Goal: Task Accomplishment & Management: Use online tool/utility

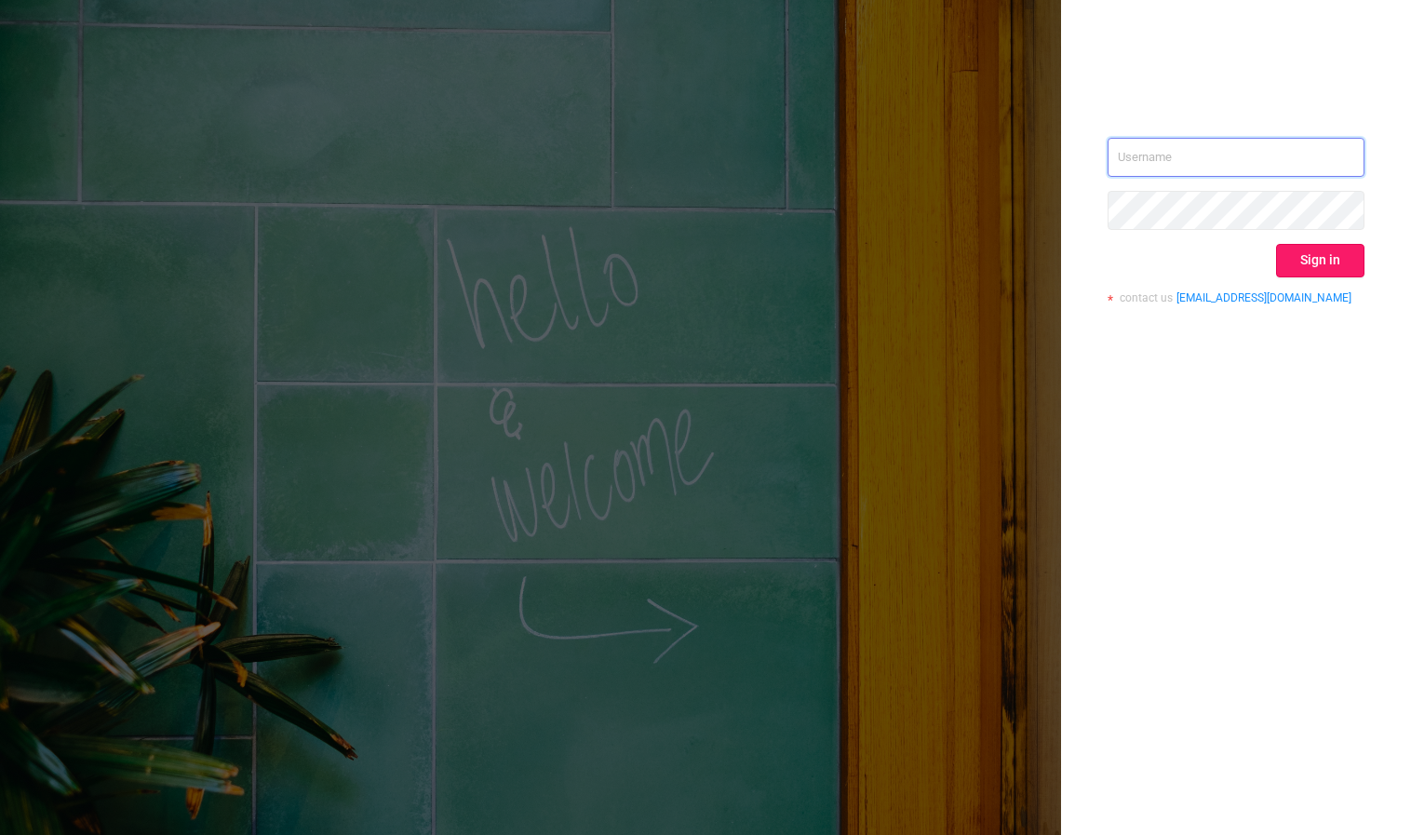
type input "[PERSON_NAME][EMAIL_ADDRESS][DOMAIN_NAME]"
click at [1308, 263] on button "Sign in" at bounding box center [1320, 261] width 88 height 34
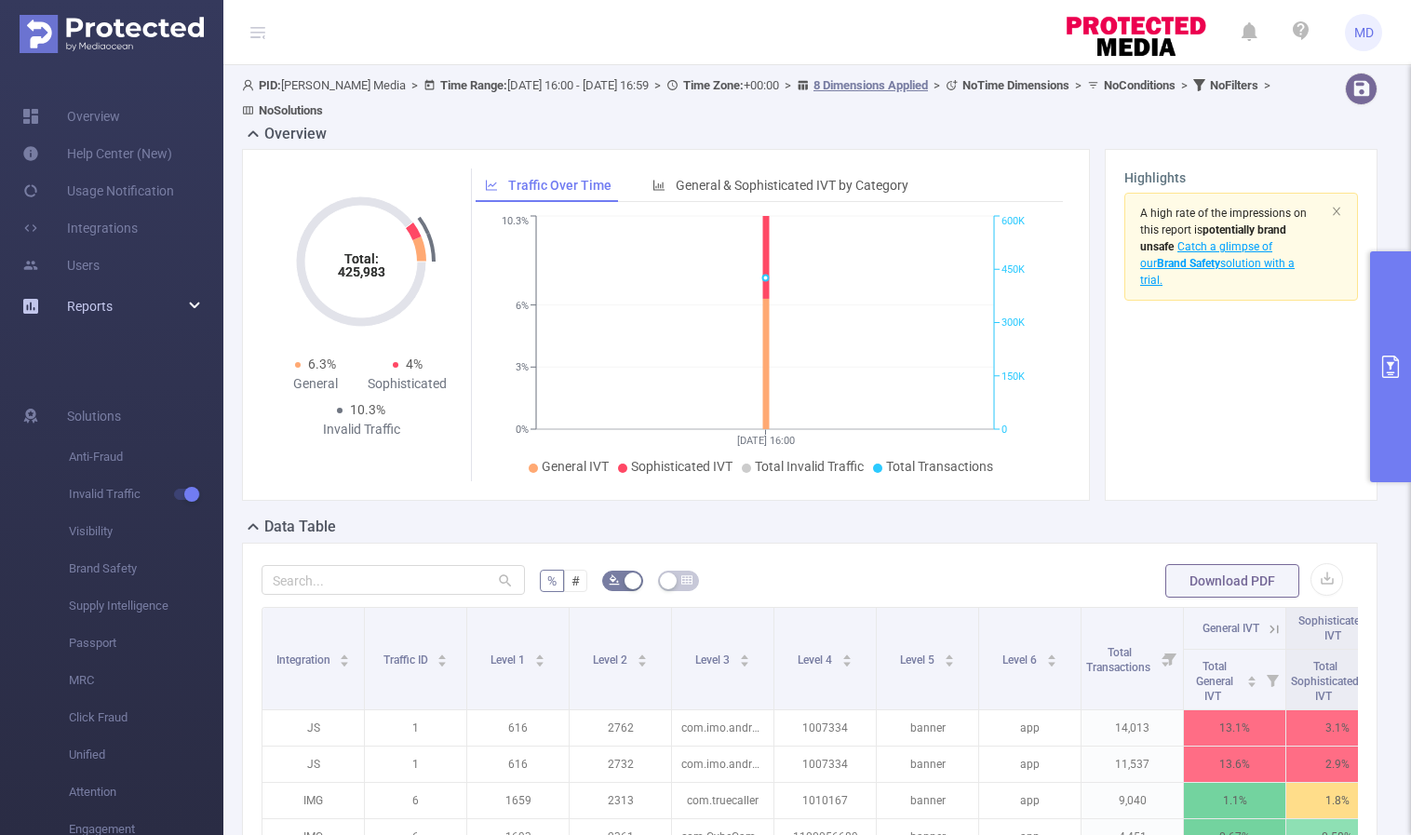
click at [186, 303] on div "Reports" at bounding box center [111, 306] width 223 height 37
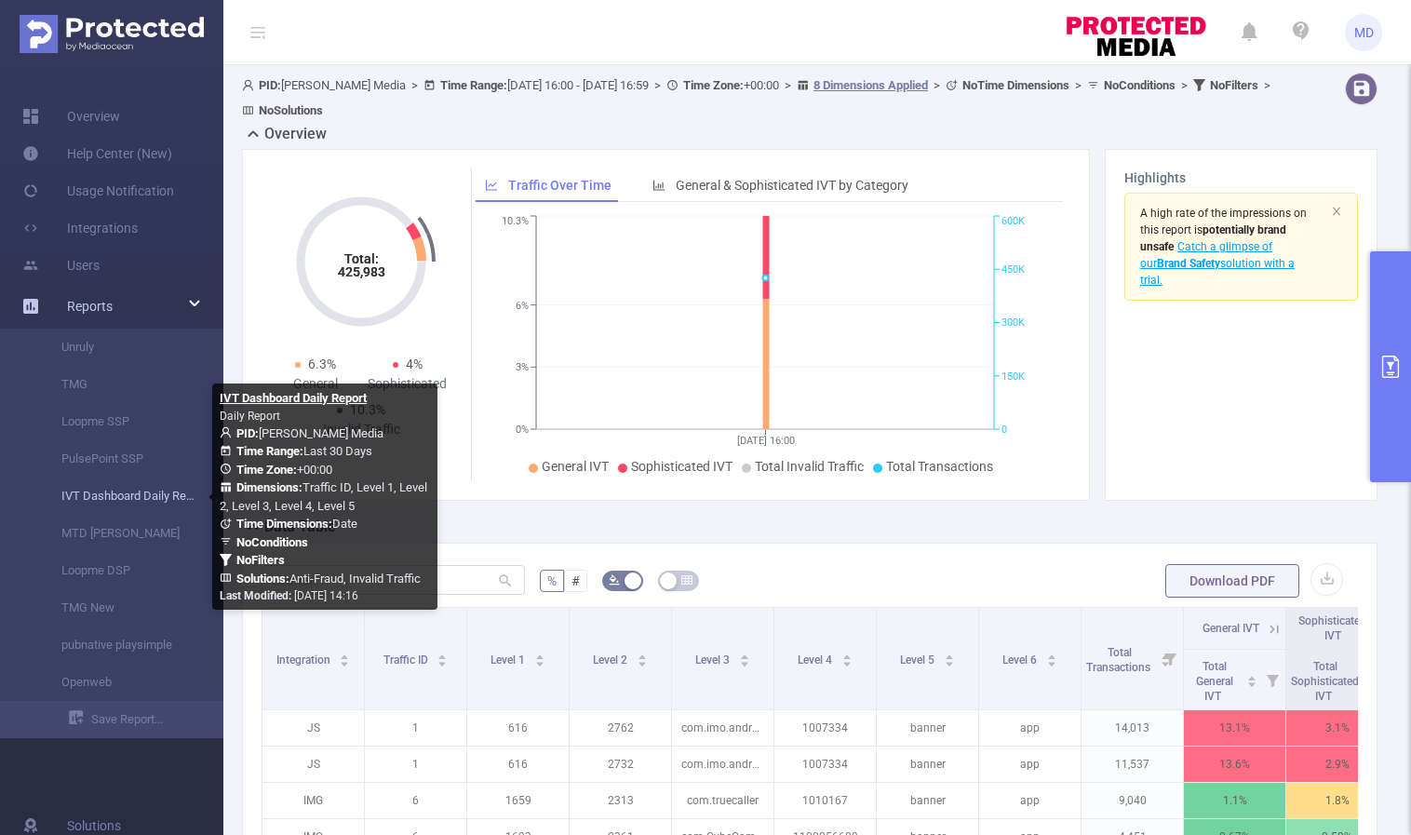
click at [123, 491] on link "IVT Dashboard Daily Report" at bounding box center [119, 495] width 164 height 37
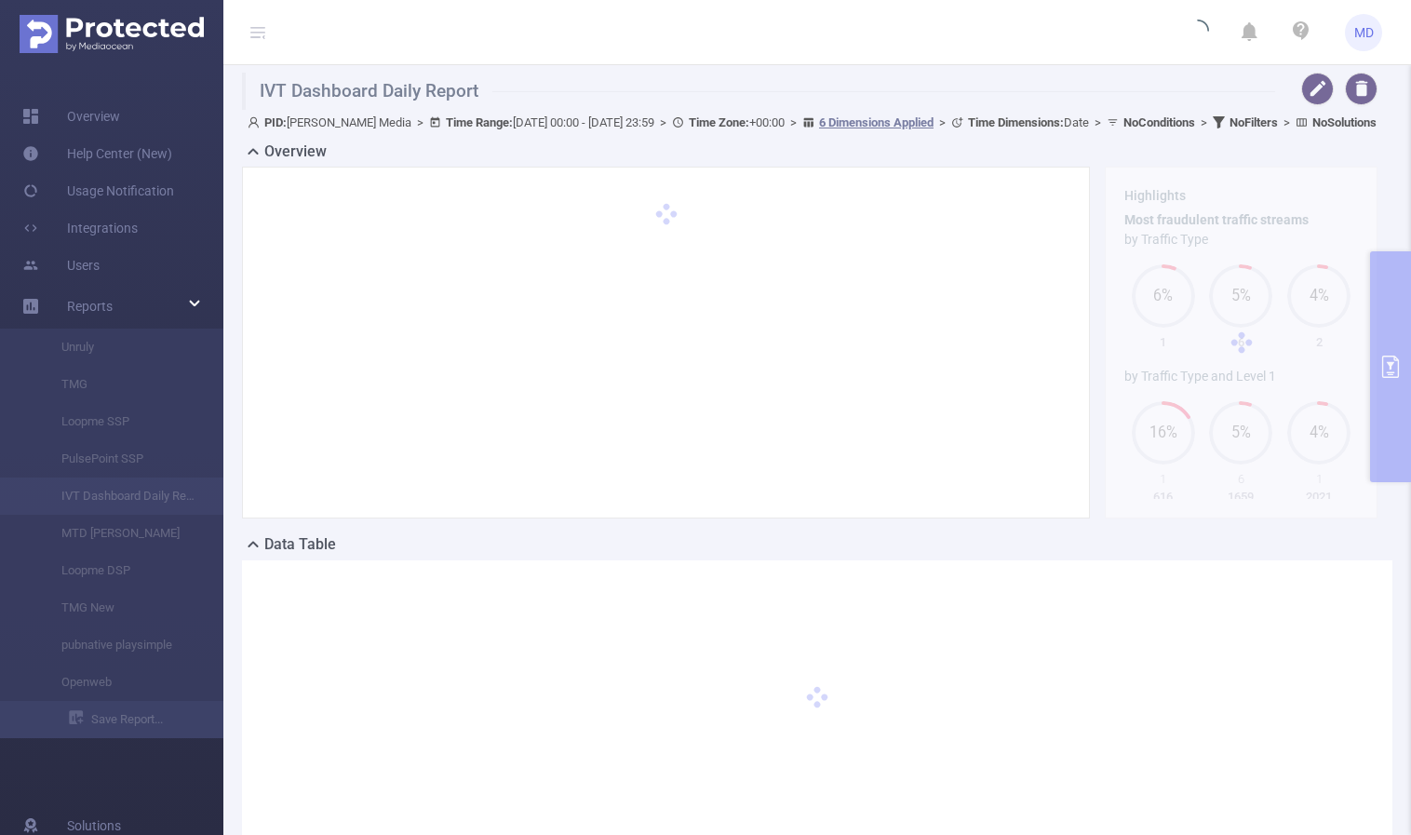
type input "[DATE] 00:00"
type input "[DATE] 23:59"
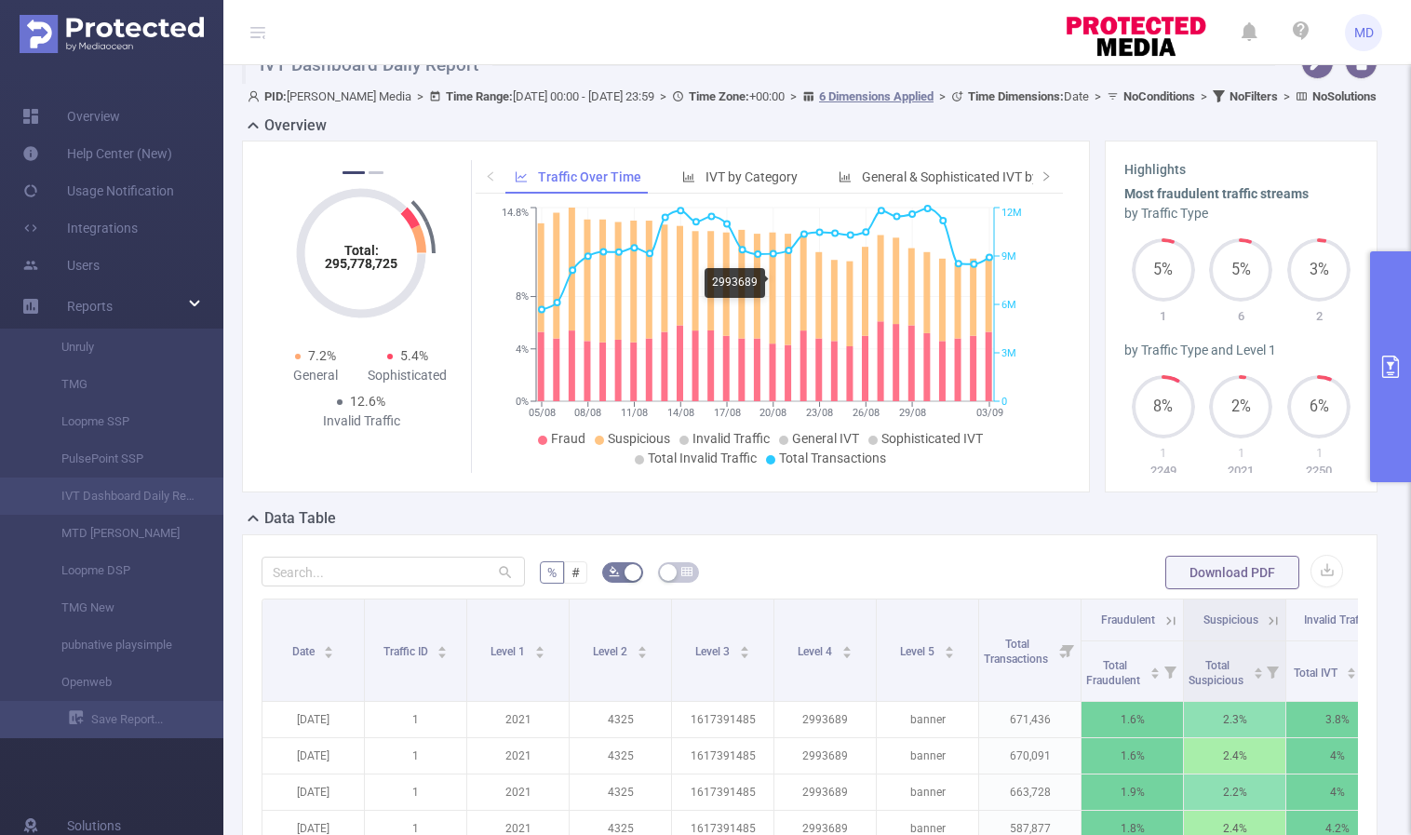
scroll to position [39, 0]
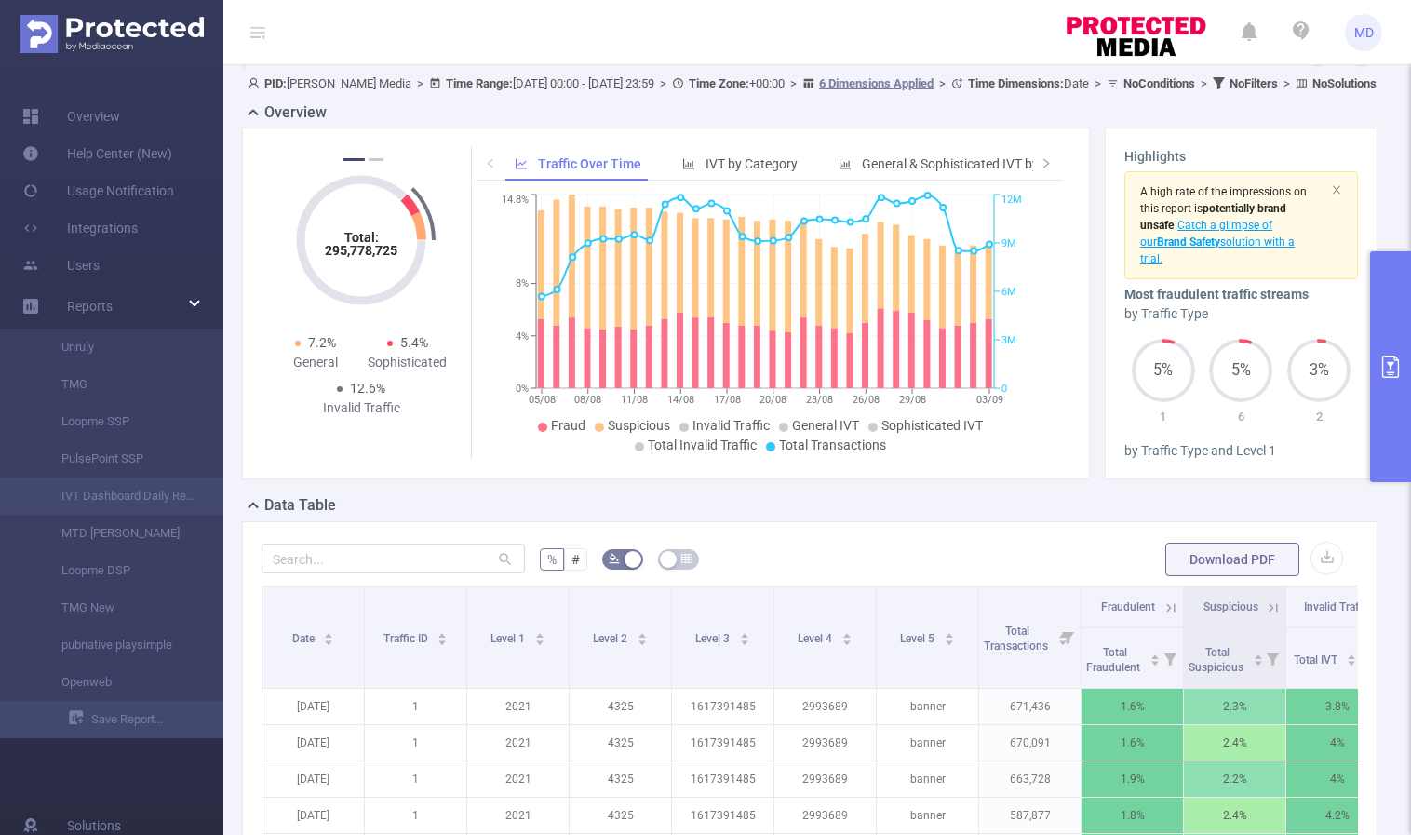
click at [1382, 377] on icon "primary" at bounding box center [1390, 366] width 22 height 22
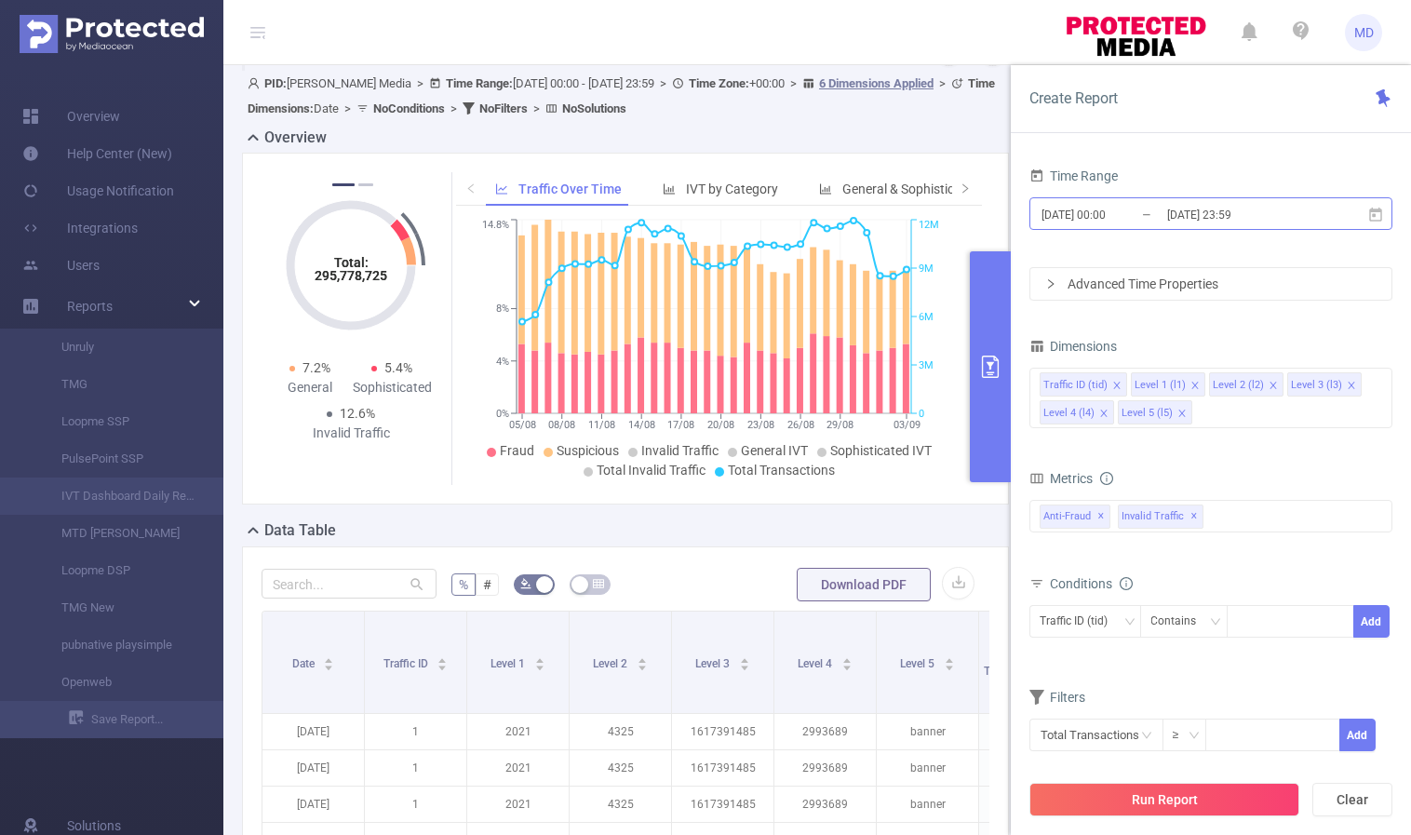
click at [1227, 206] on input "[DATE] 23:59" at bounding box center [1240, 214] width 151 height 25
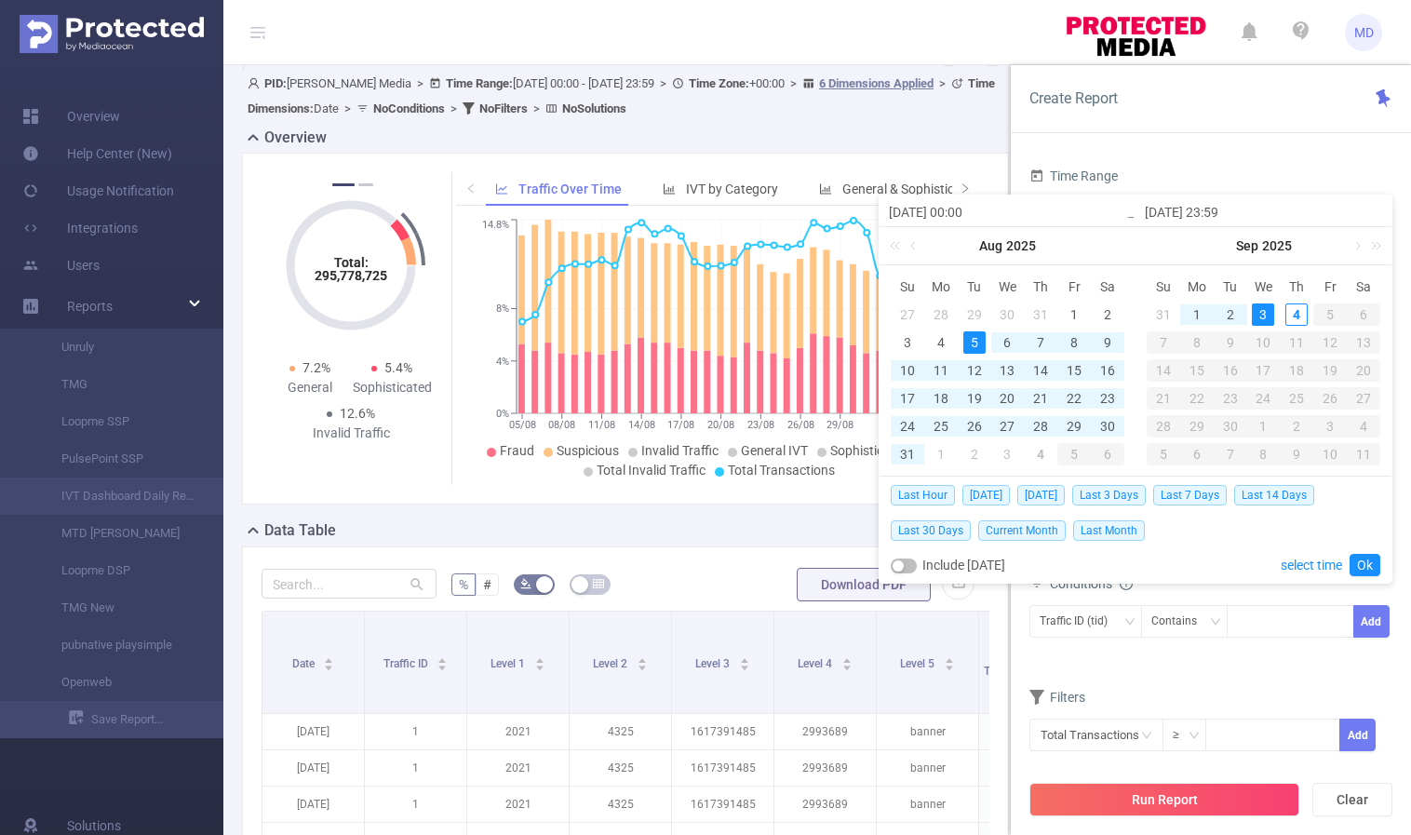
click at [1268, 315] on div "3" at bounding box center [1263, 314] width 22 height 22
click at [1267, 315] on div "3" at bounding box center [1263, 314] width 22 height 22
type input "[DATE] 00:00"
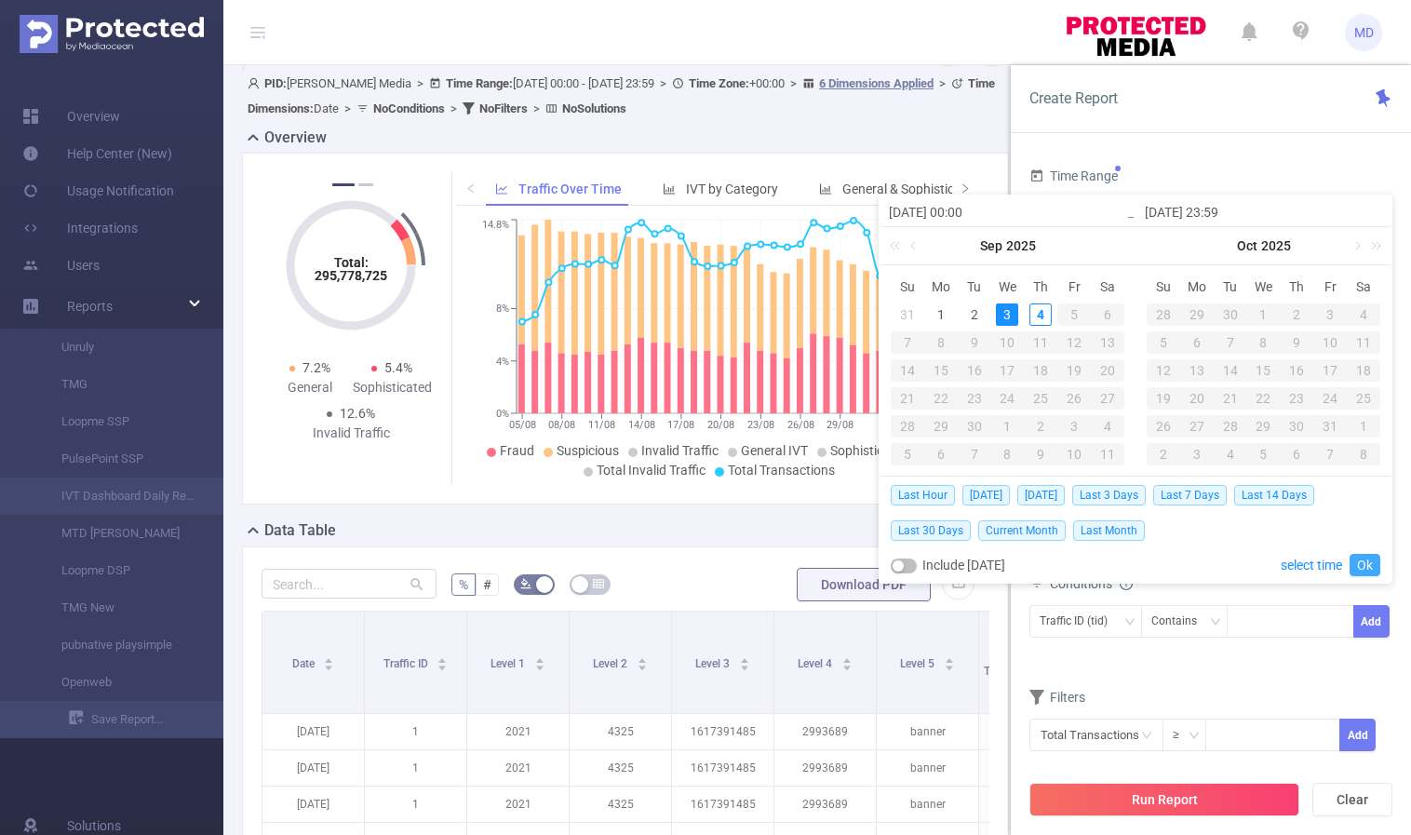
click at [1364, 561] on link "Ok" at bounding box center [1364, 565] width 31 height 22
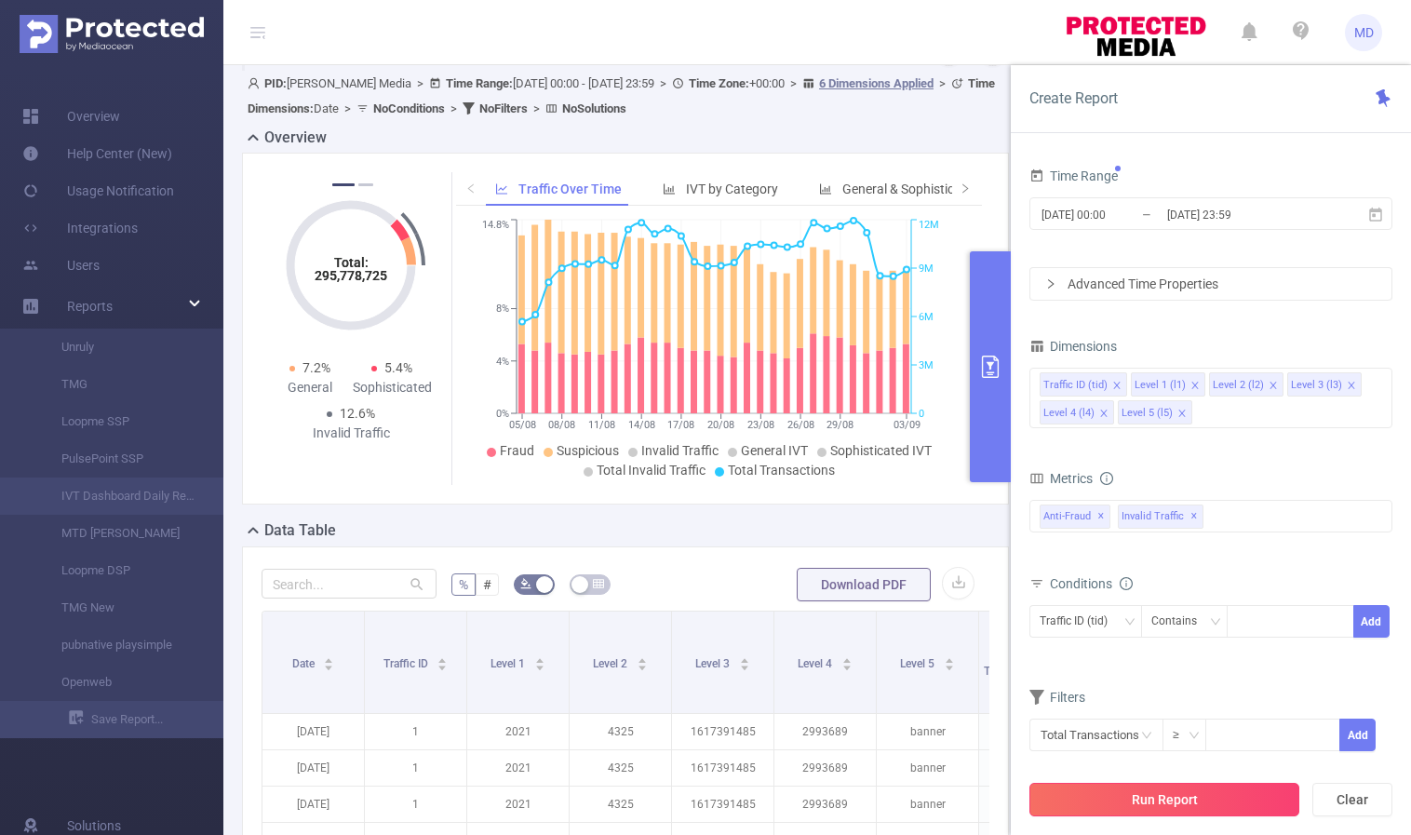
click at [1147, 800] on button "Run Report" at bounding box center [1164, 800] width 270 height 34
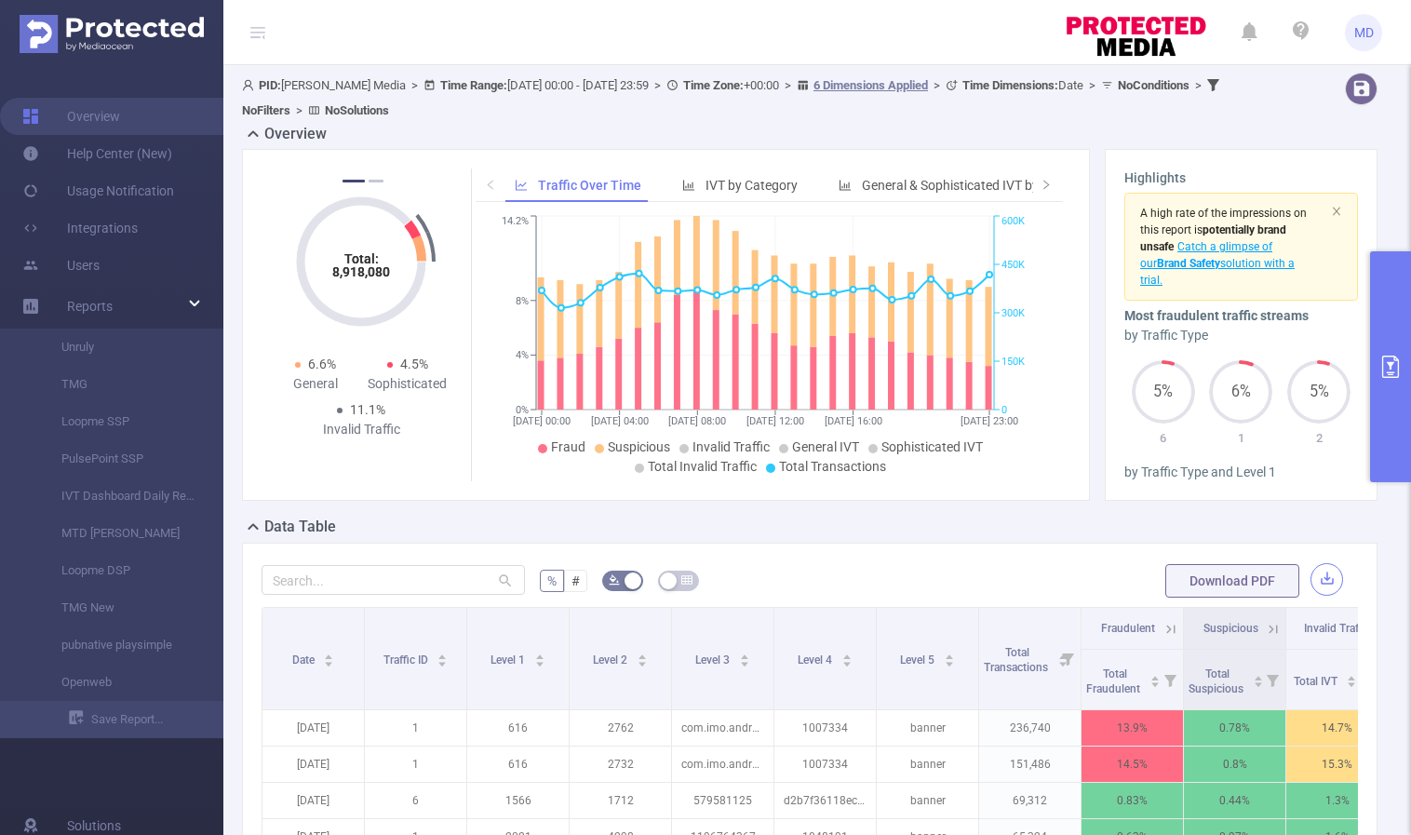
click at [1313, 583] on button "button" at bounding box center [1326, 579] width 33 height 33
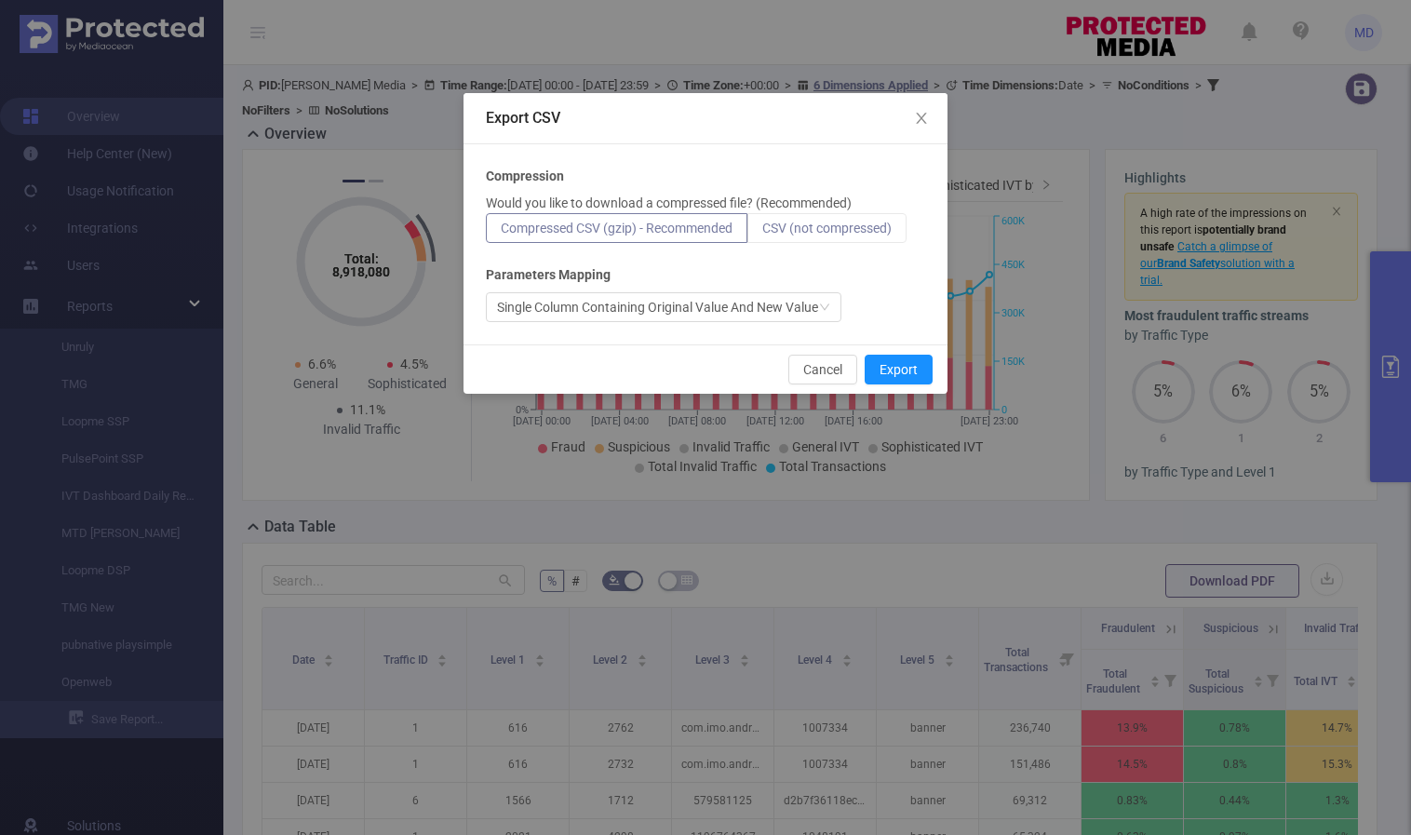
click at [784, 229] on span "CSV (not compressed)" at bounding box center [826, 228] width 129 height 15
click at [762, 233] on input "CSV (not compressed)" at bounding box center [762, 233] width 0 height 0
click at [905, 361] on button "Export" at bounding box center [899, 370] width 68 height 30
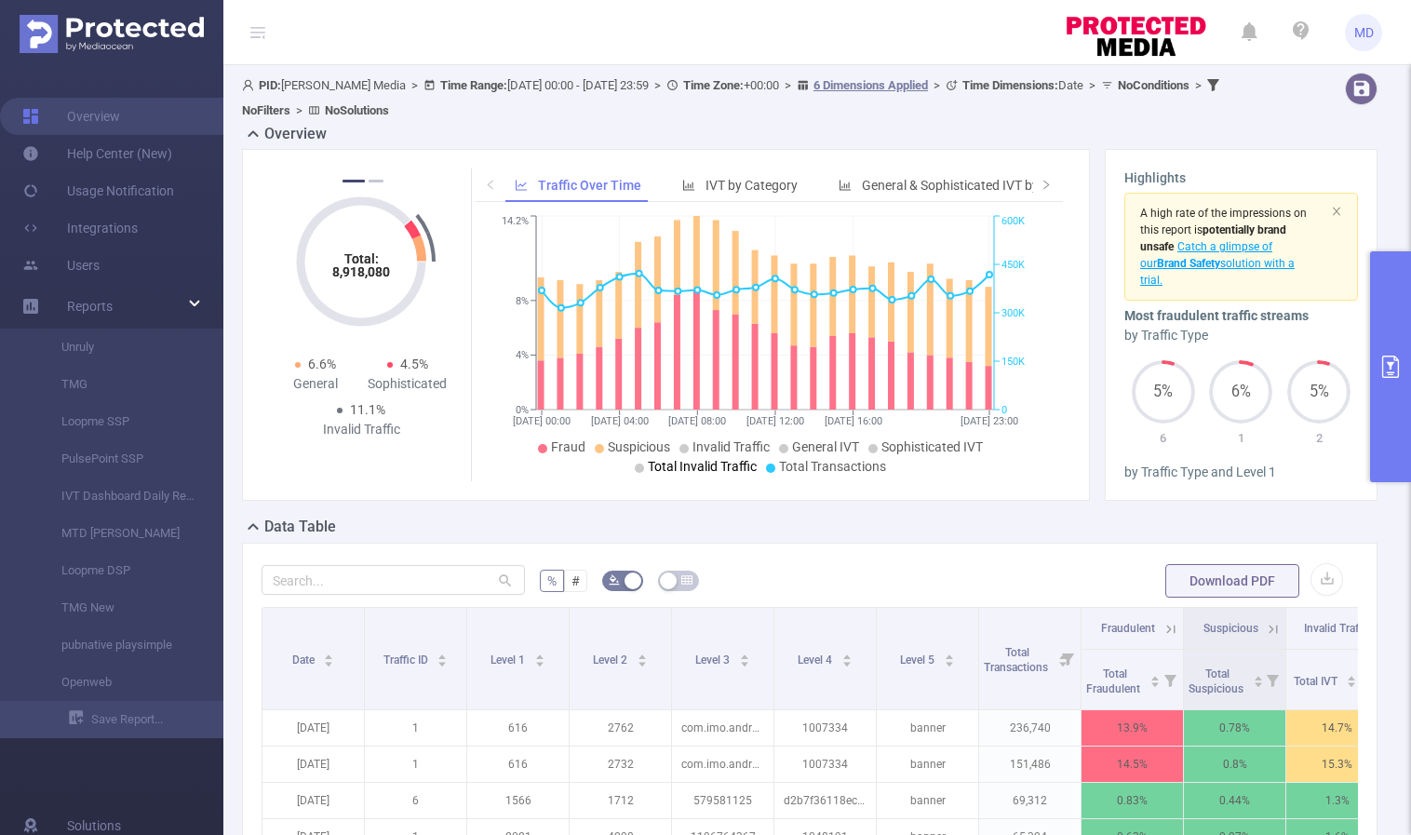
click at [1373, 363] on button "primary" at bounding box center [1390, 366] width 41 height 231
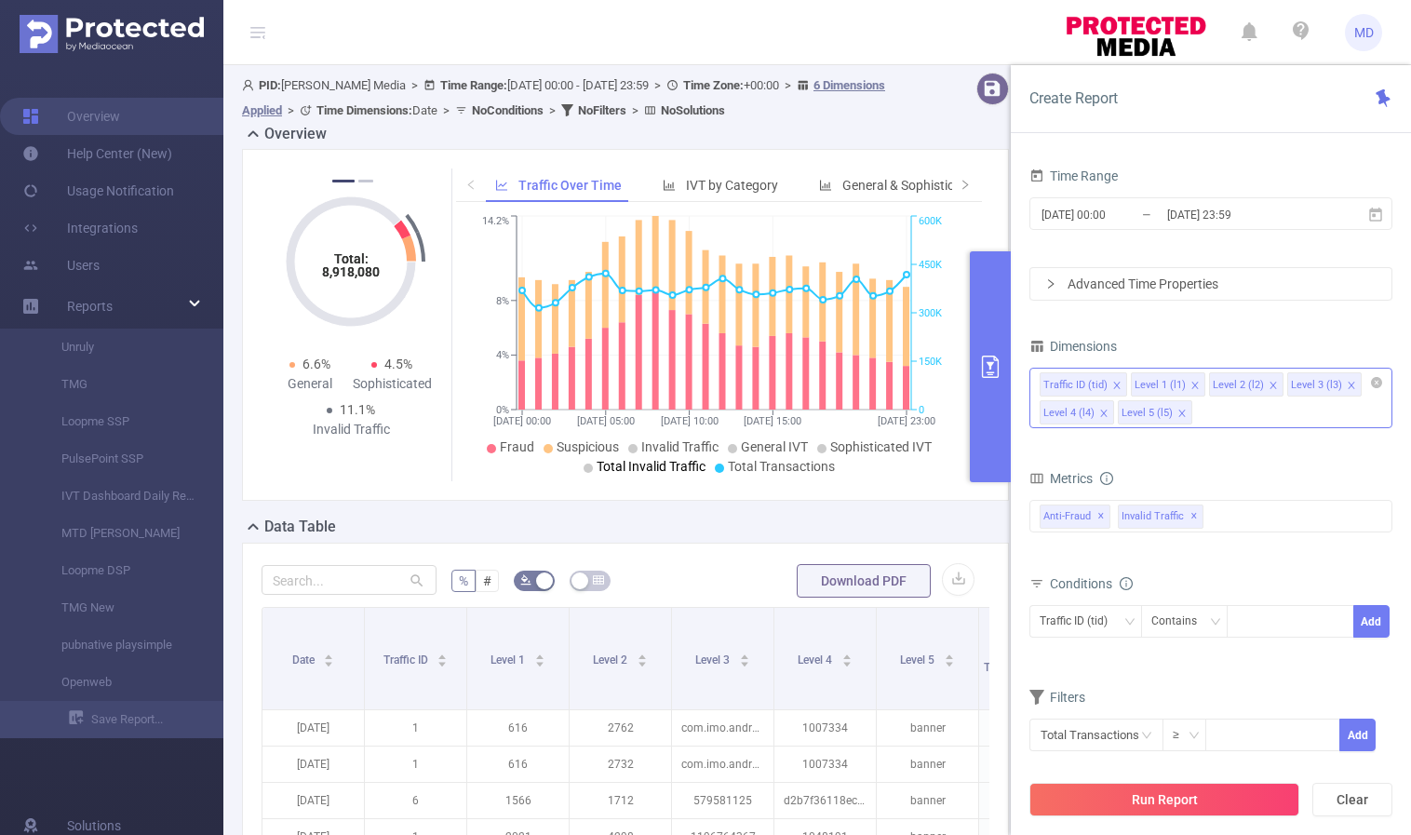
click at [1181, 414] on icon "icon: close" at bounding box center [1181, 412] width 7 height 7
click at [1268, 381] on icon "icon: close" at bounding box center [1272, 385] width 9 height 9
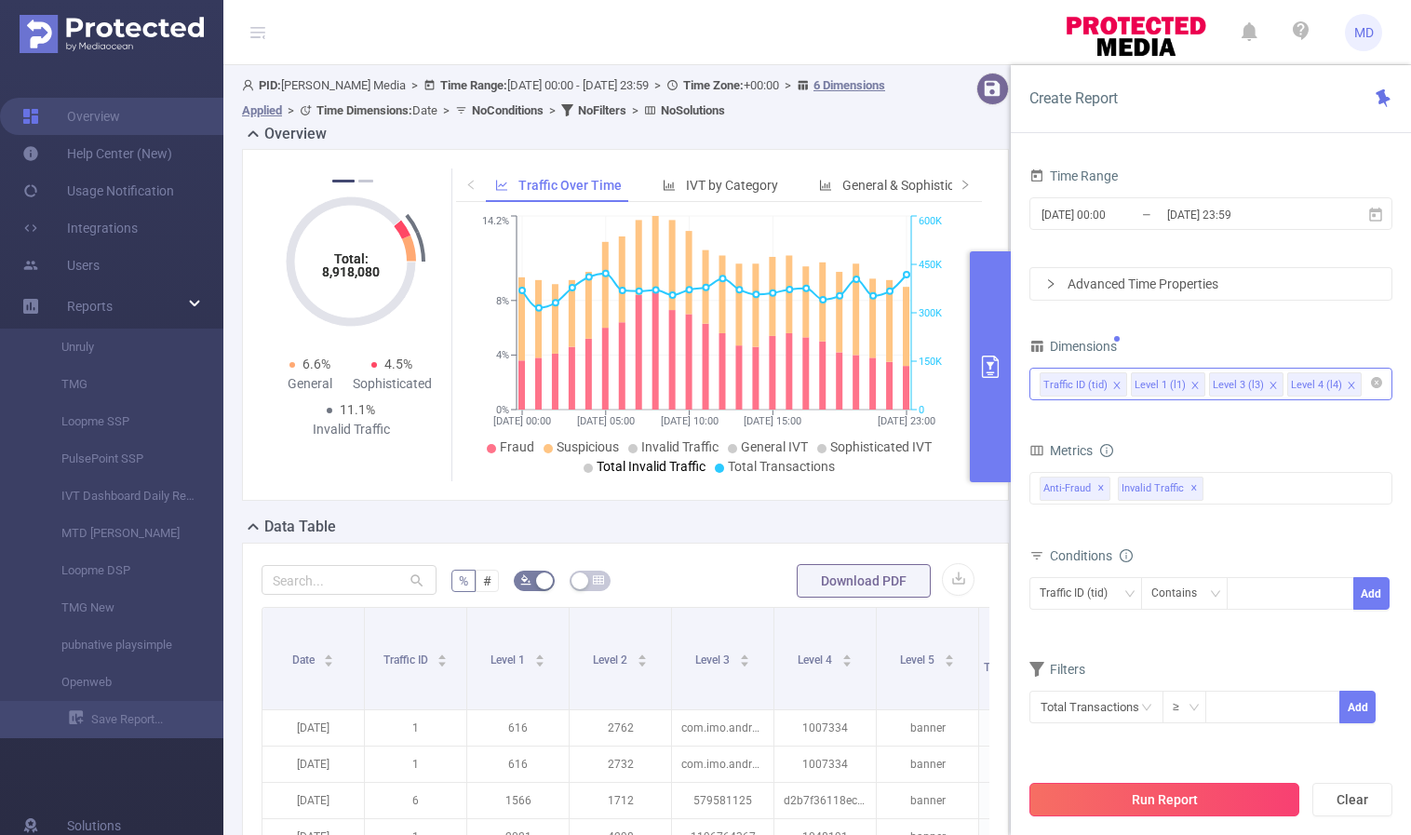
click at [1166, 798] on button "Run Report" at bounding box center [1164, 800] width 270 height 34
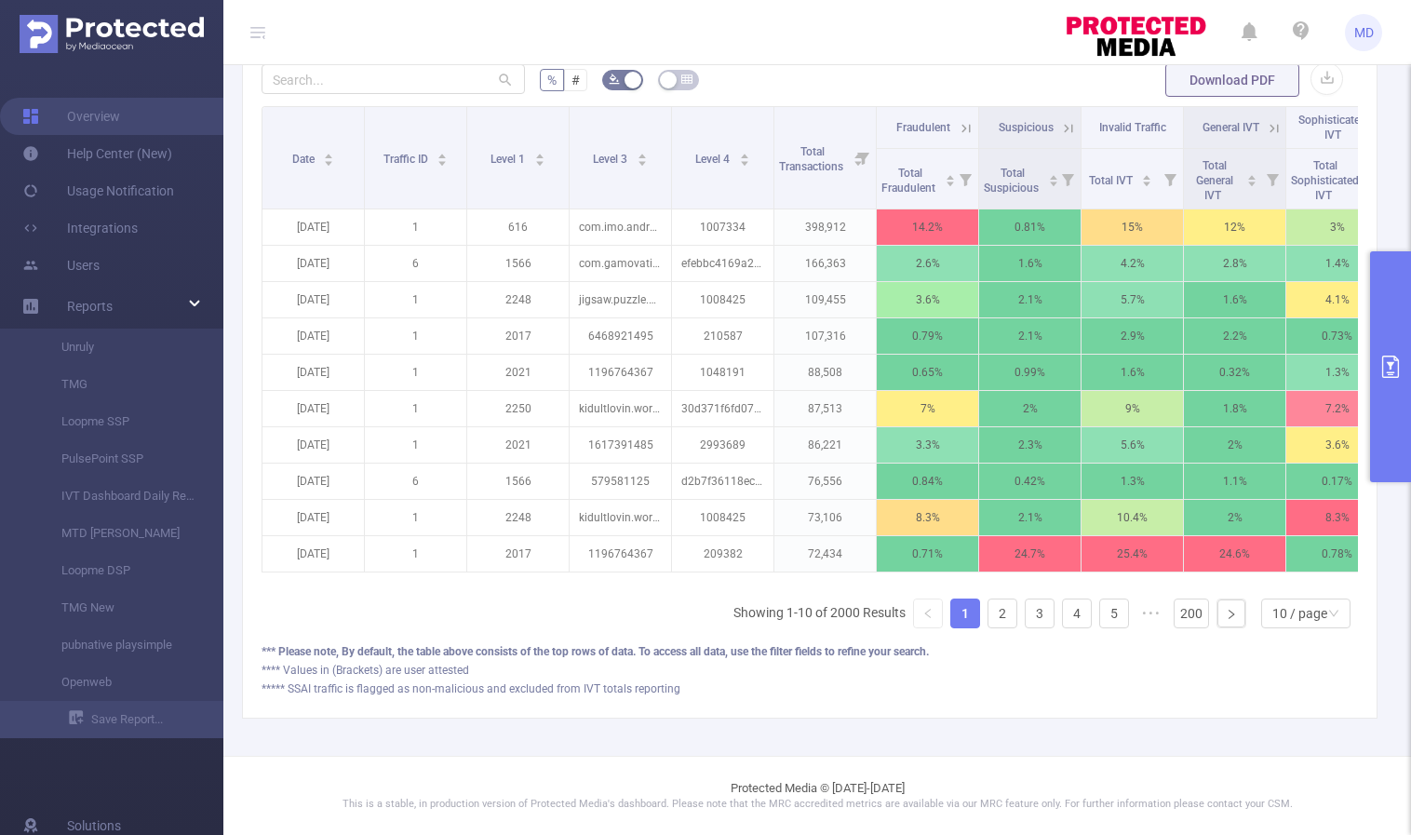
scroll to position [514, 0]
click at [988, 613] on link "2" at bounding box center [1002, 613] width 28 height 28
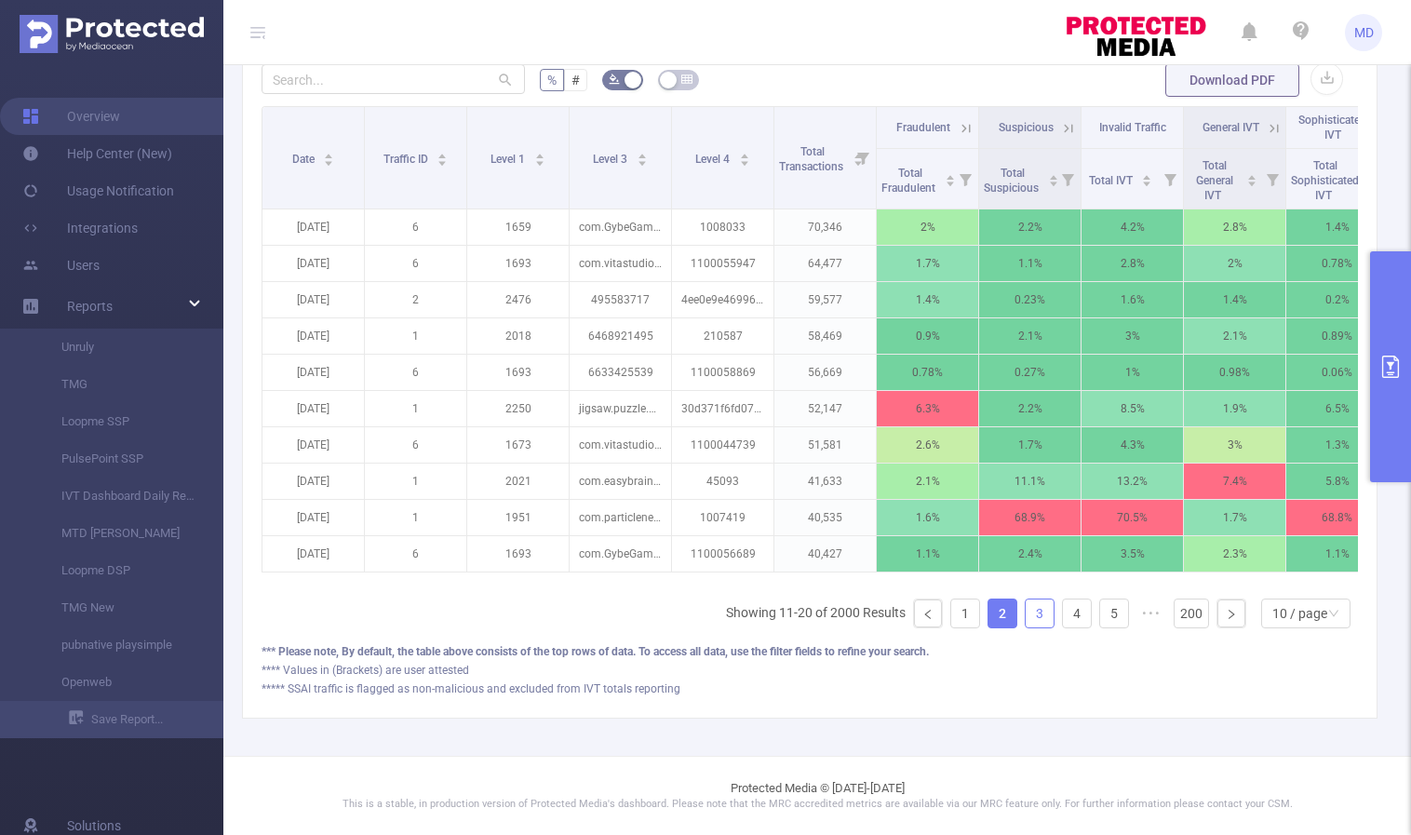
click at [1031, 613] on link "3" at bounding box center [1040, 613] width 28 height 28
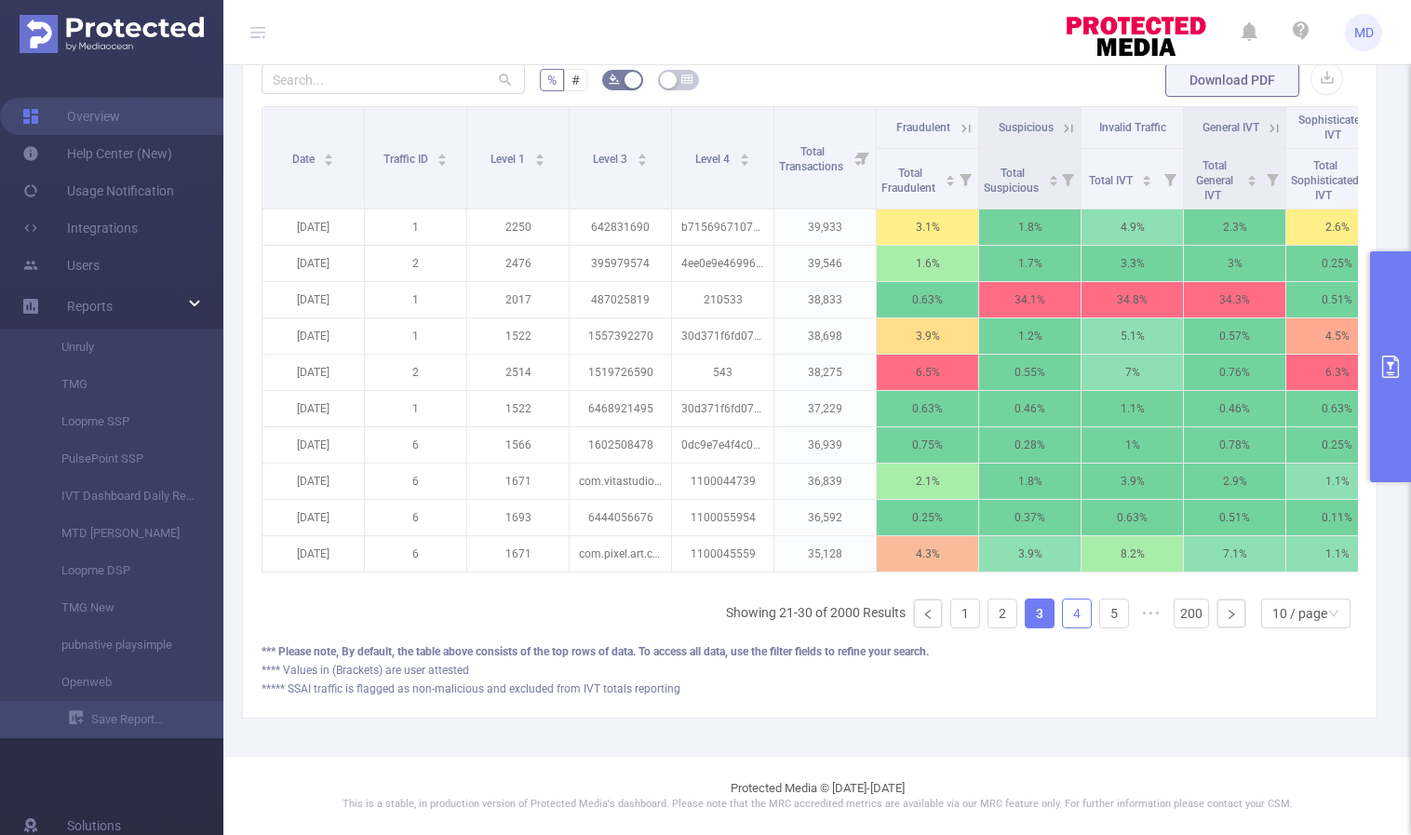
click at [1068, 614] on link "4" at bounding box center [1077, 613] width 28 height 28
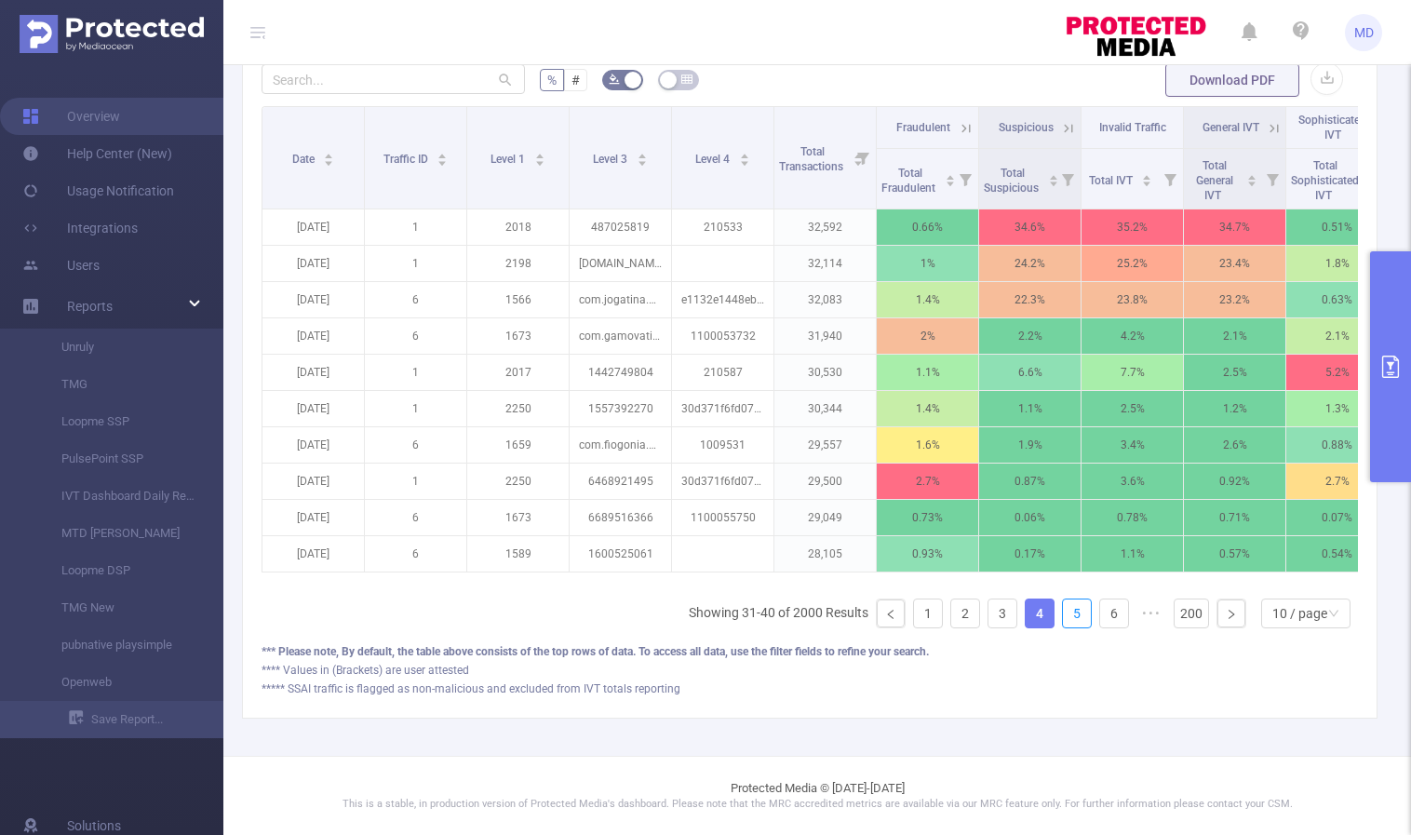
click at [1068, 614] on link "5" at bounding box center [1077, 613] width 28 height 28
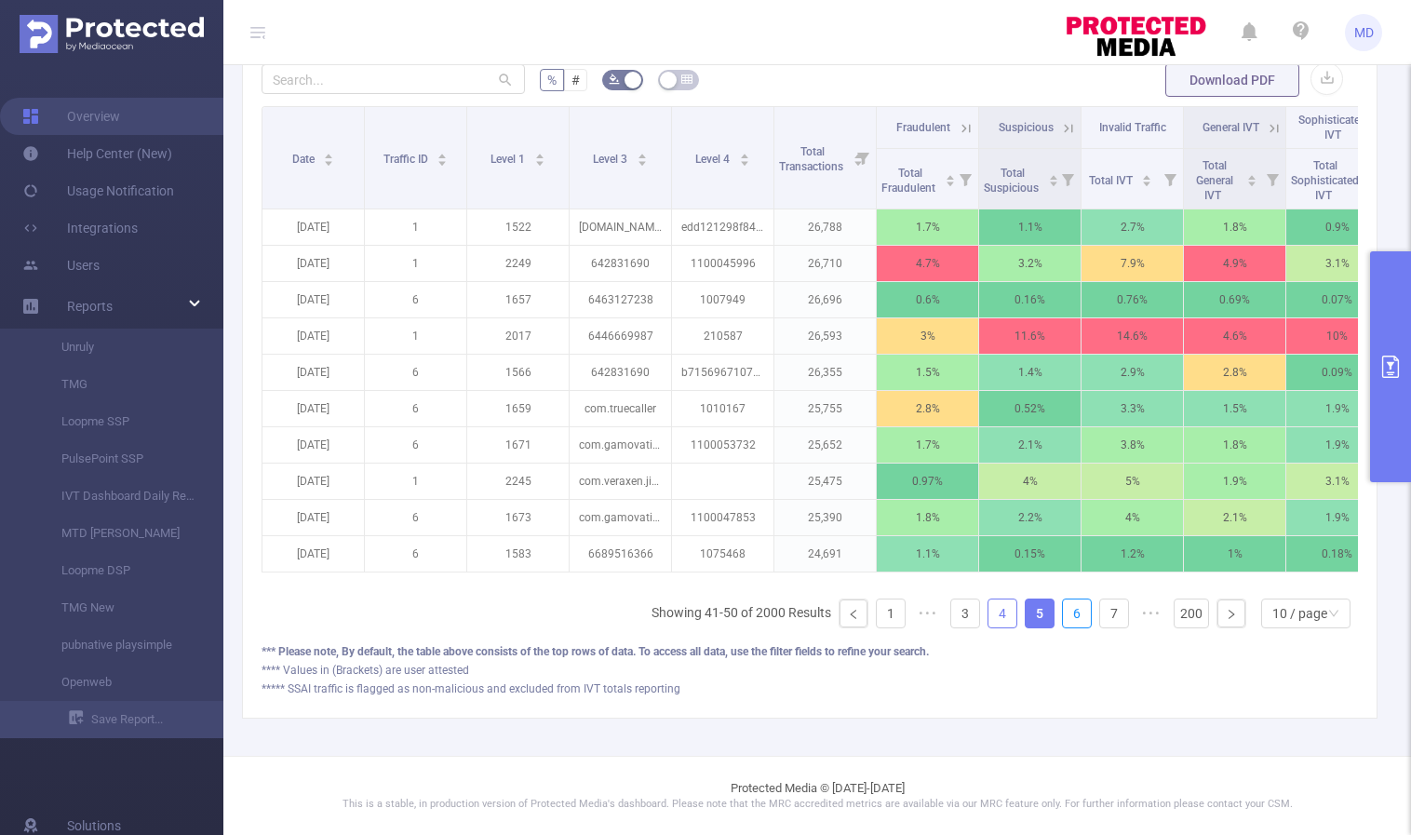
click at [1068, 614] on link "6" at bounding box center [1077, 613] width 28 height 28
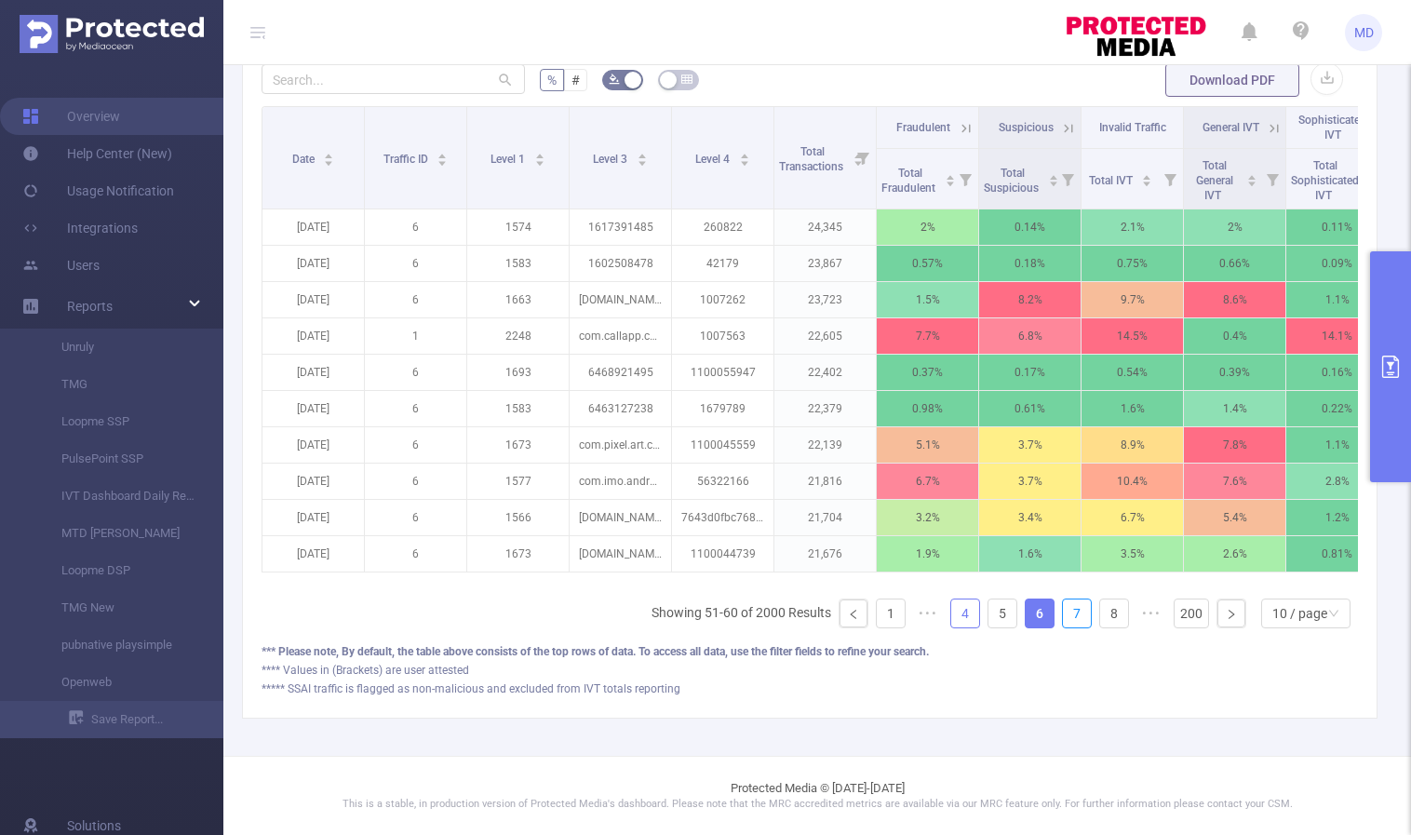
click at [1068, 614] on link "7" at bounding box center [1077, 613] width 28 height 28
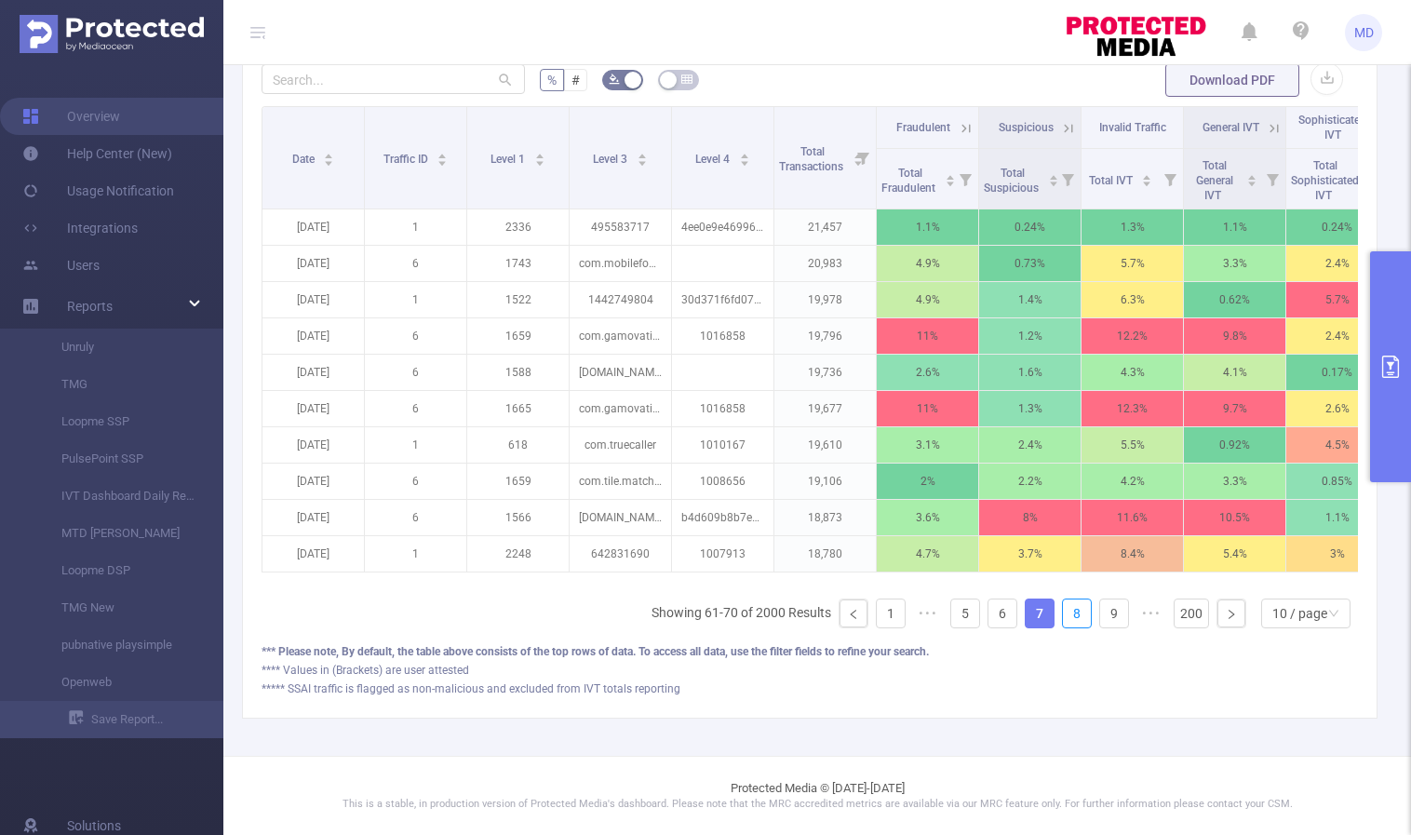
click at [1068, 614] on link "8" at bounding box center [1077, 613] width 28 height 28
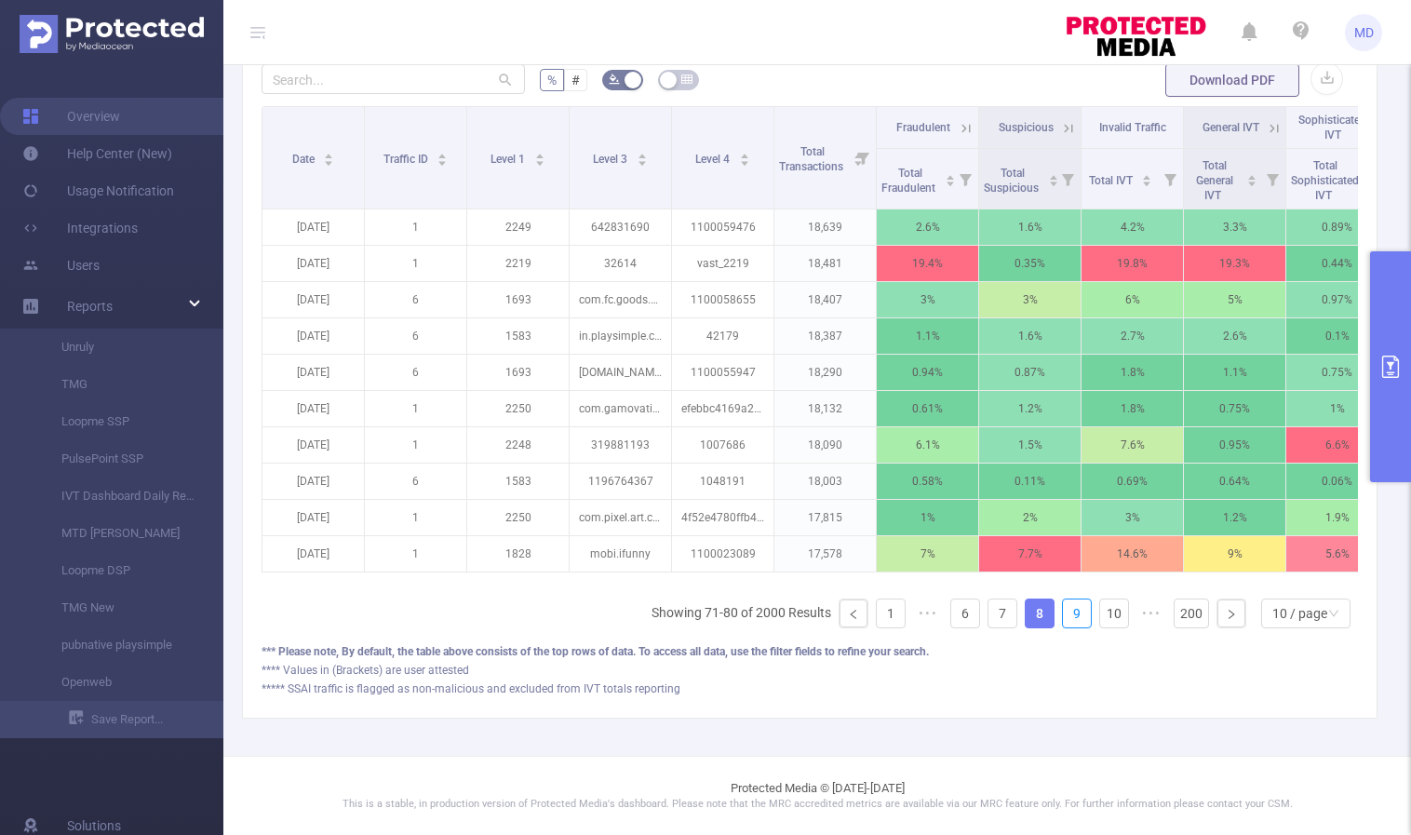
click at [1068, 614] on link "9" at bounding box center [1077, 613] width 28 height 28
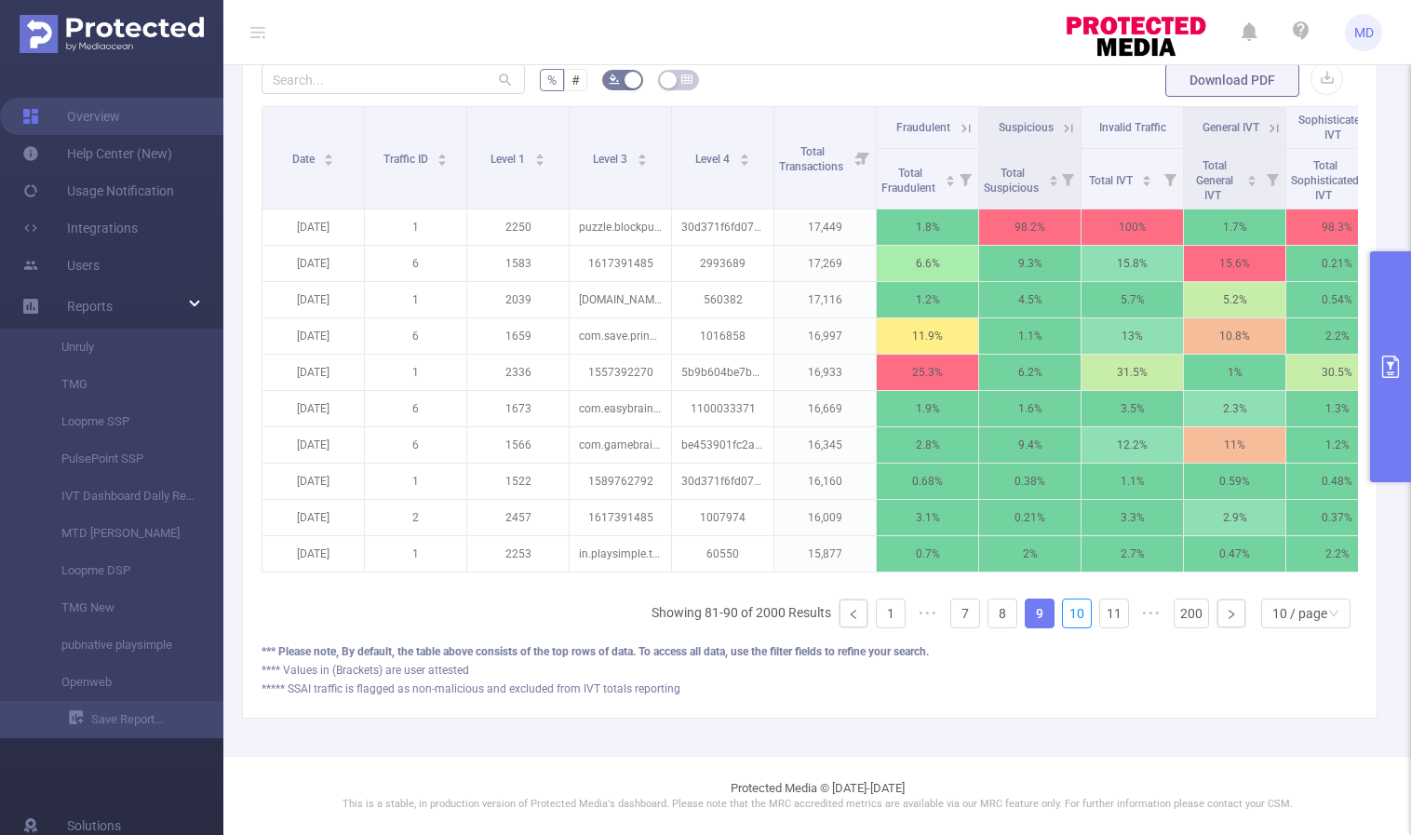
click at [1068, 614] on link "10" at bounding box center [1077, 613] width 28 height 28
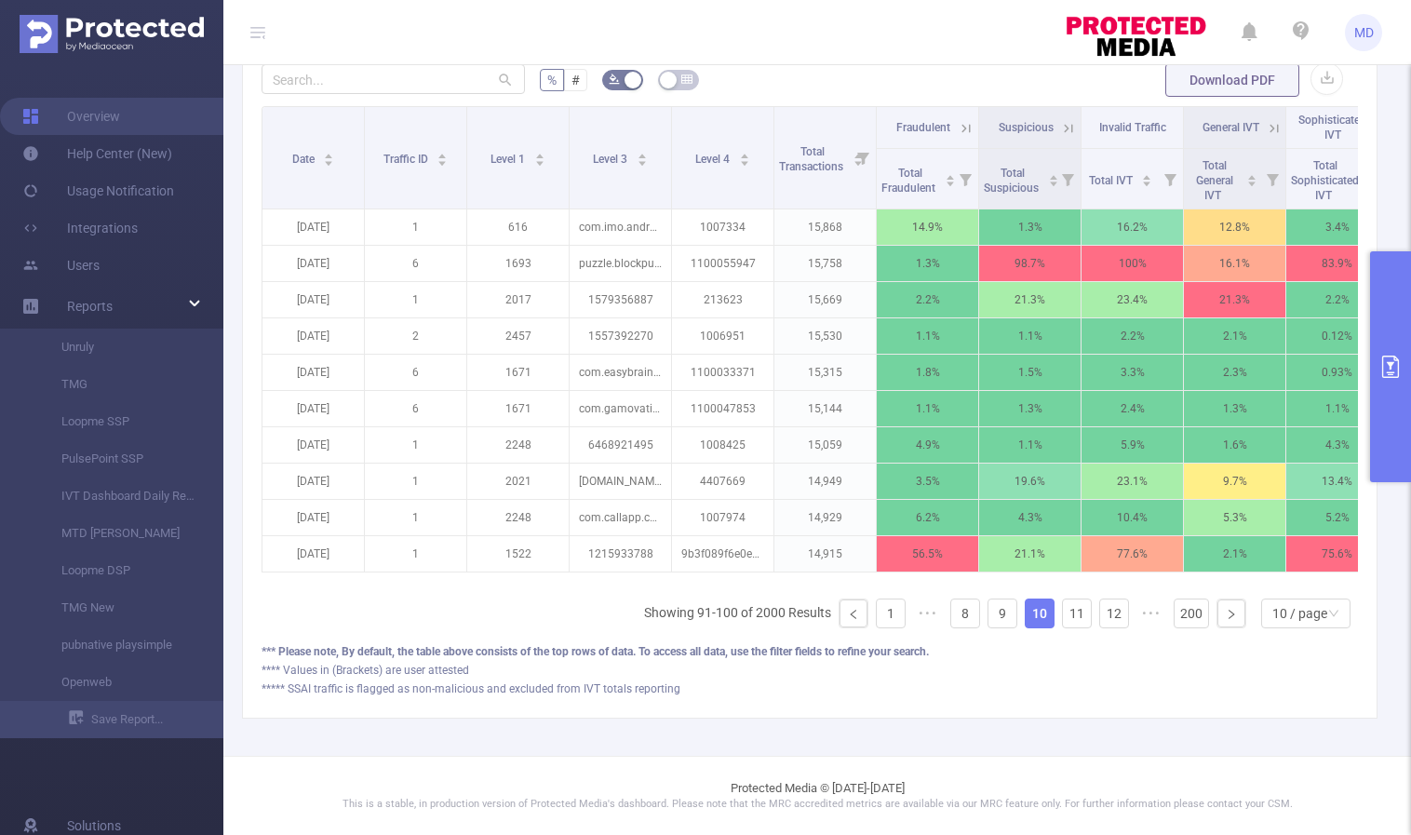
click at [955, 118] on icon at bounding box center [963, 127] width 22 height 19
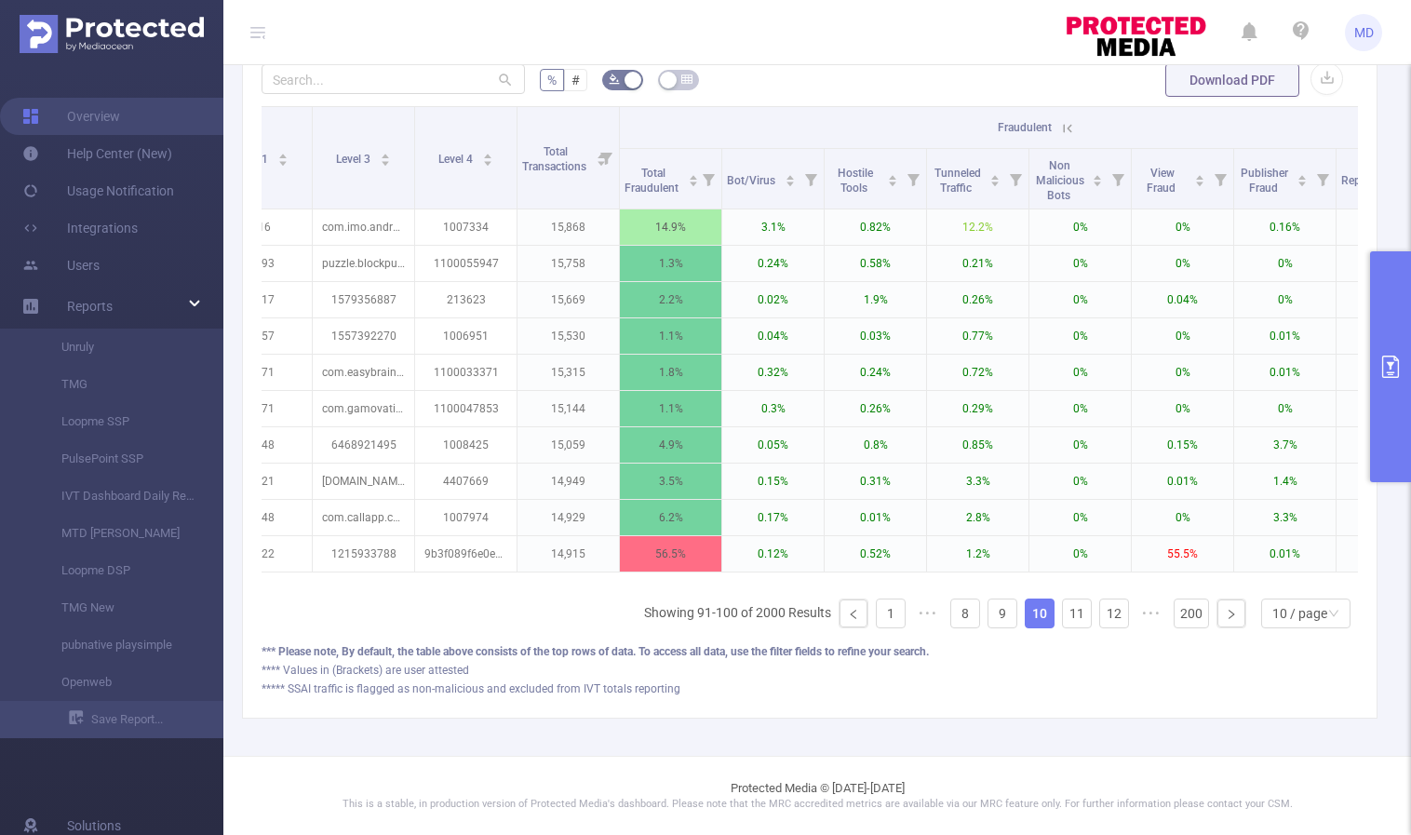
scroll to position [0, 254]
click at [1069, 120] on icon at bounding box center [1070, 128] width 17 height 17
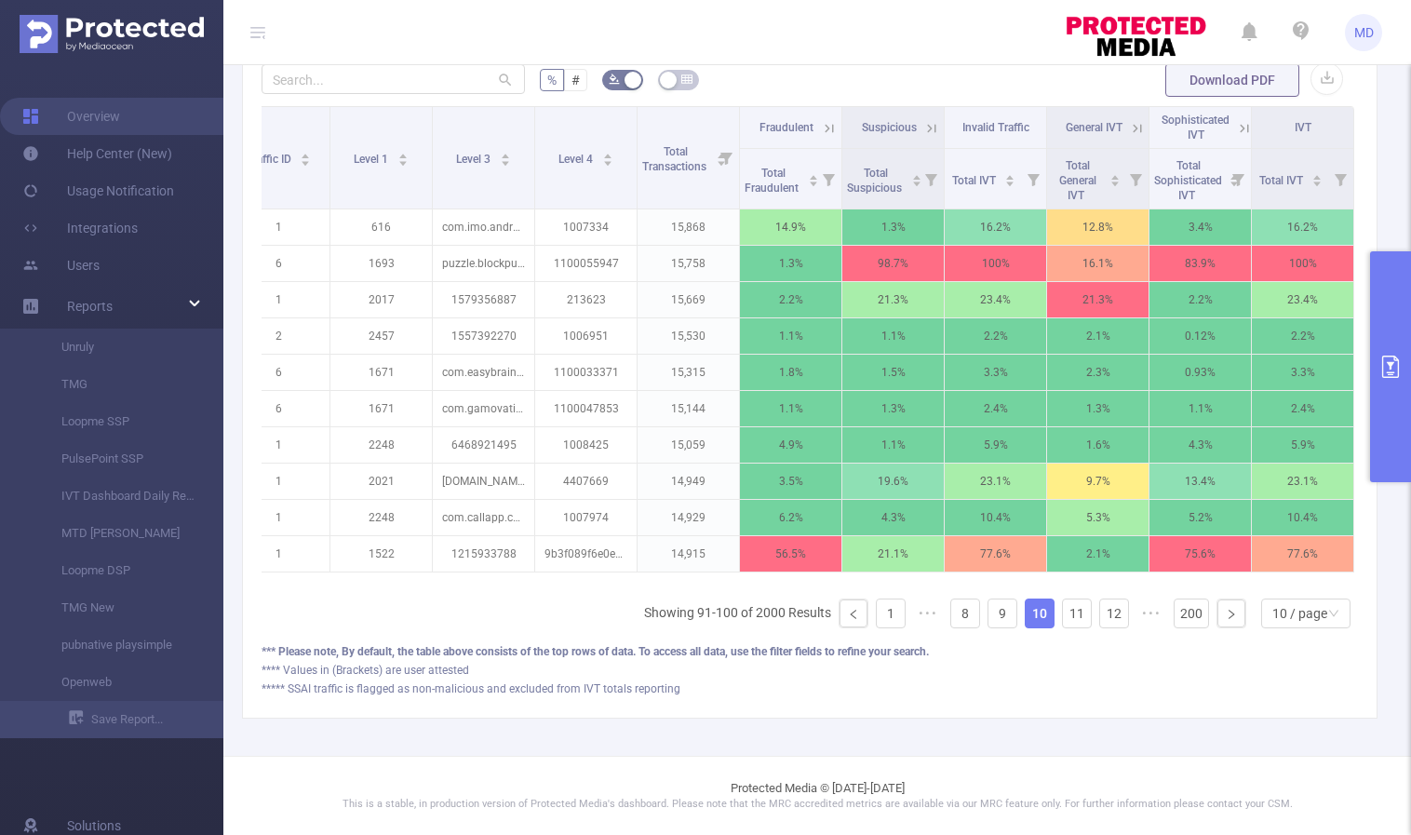
scroll to position [0, 151]
click at [1066, 617] on link "11" at bounding box center [1077, 613] width 28 height 28
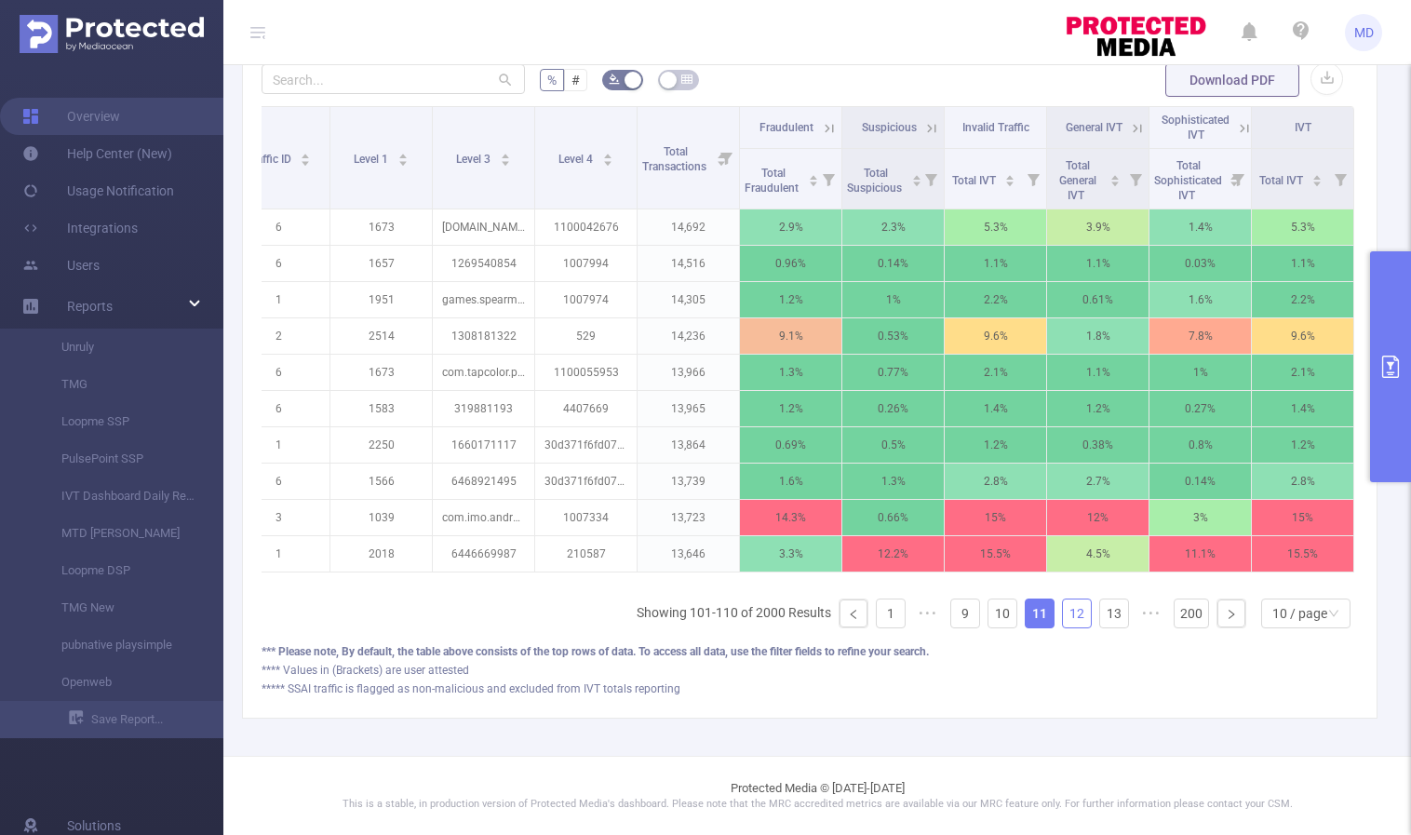
click at [1066, 617] on link "12" at bounding box center [1077, 613] width 28 height 28
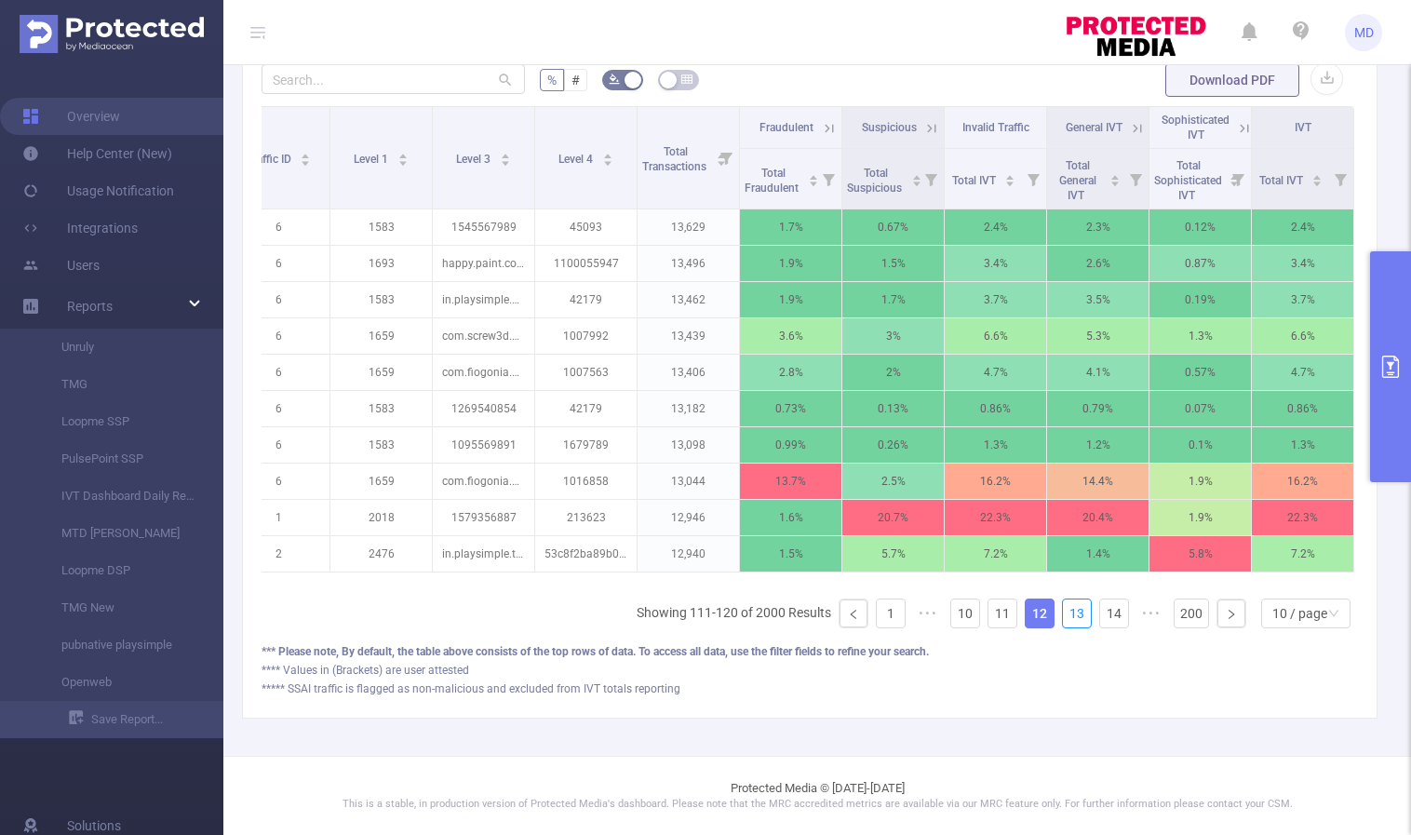
click at [1066, 617] on link "13" at bounding box center [1077, 613] width 28 height 28
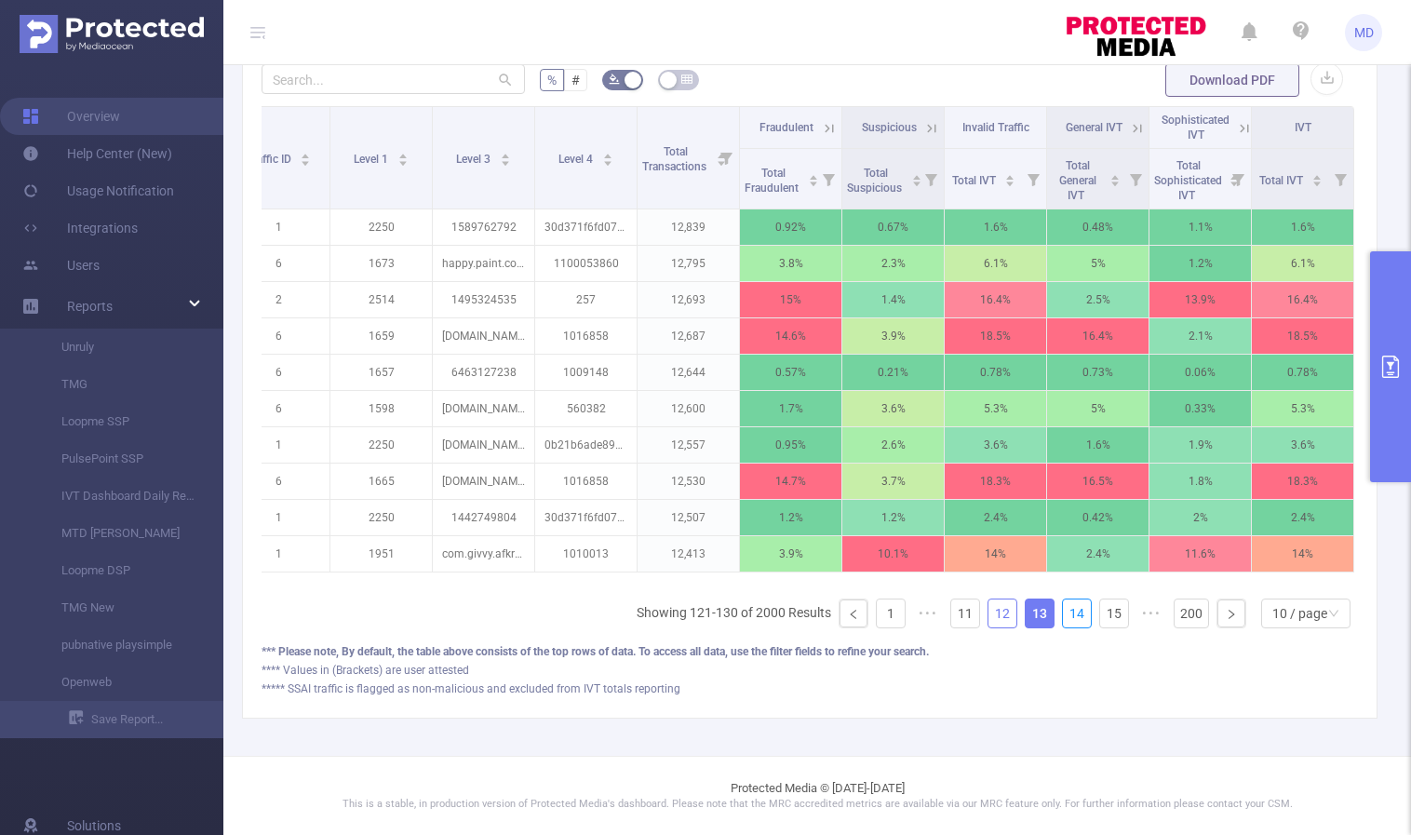
click at [1066, 617] on link "14" at bounding box center [1077, 613] width 28 height 28
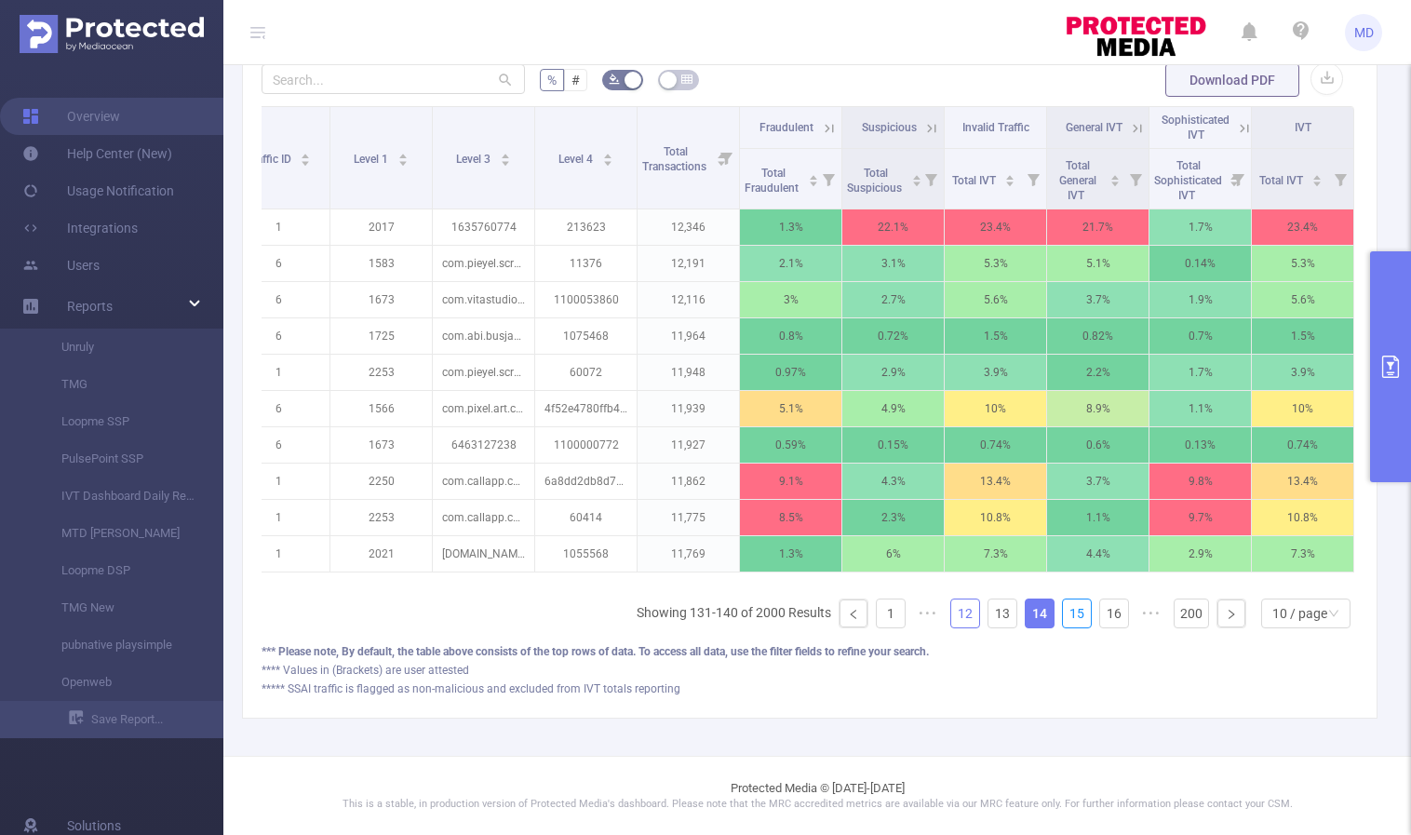
click at [1066, 617] on link "15" at bounding box center [1077, 613] width 28 height 28
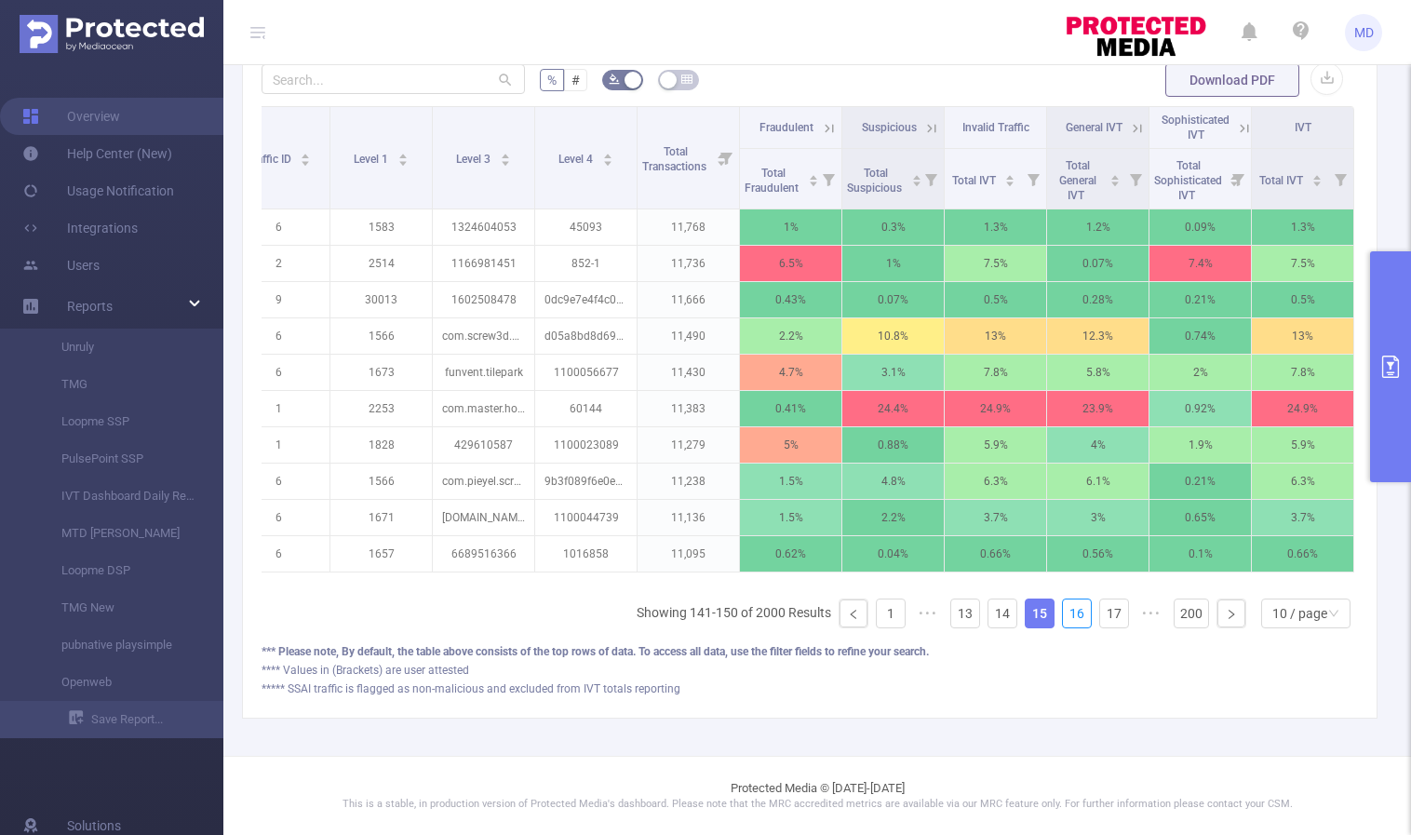
click at [1066, 617] on link "16" at bounding box center [1077, 613] width 28 height 28
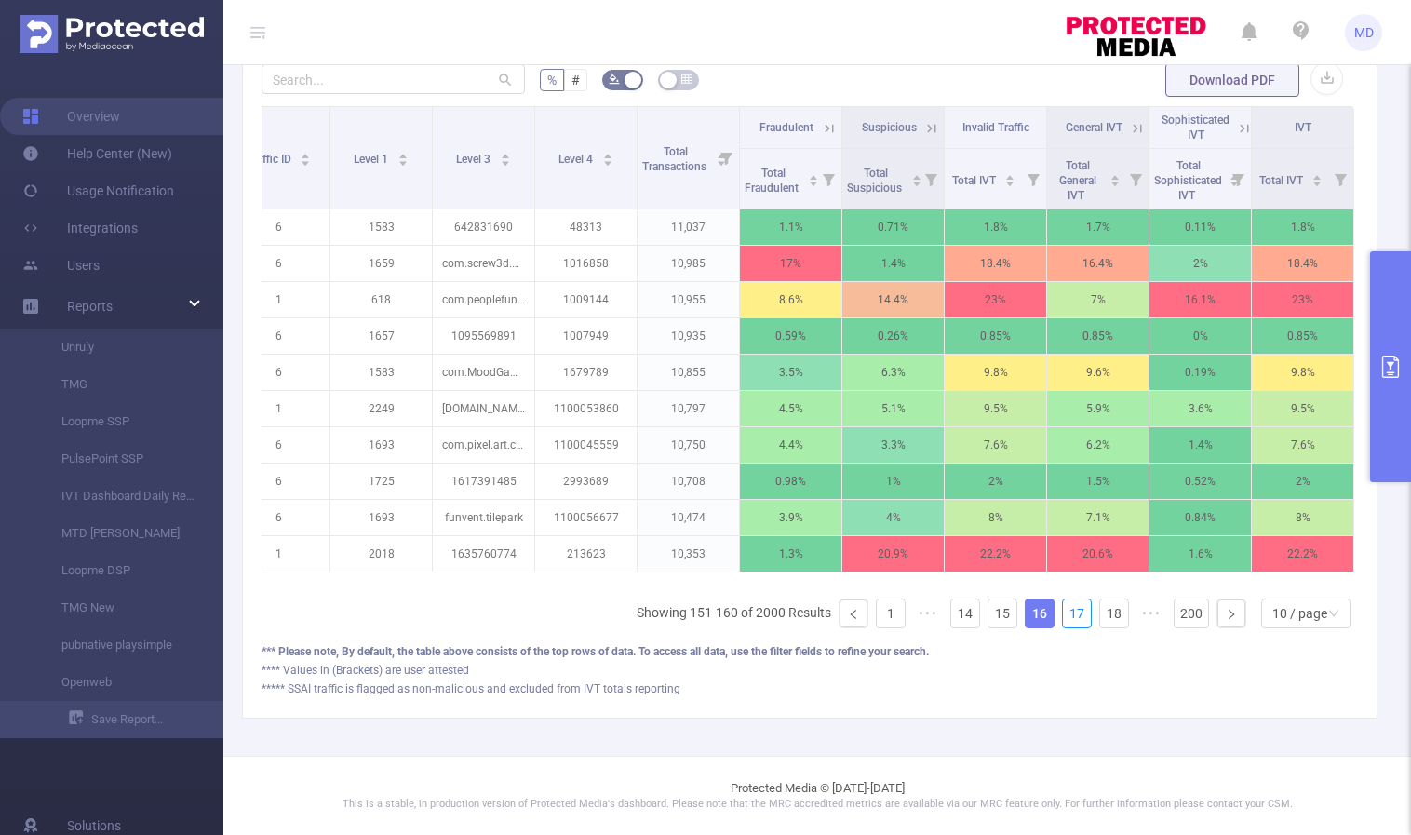
click at [1066, 617] on link "17" at bounding box center [1077, 613] width 28 height 28
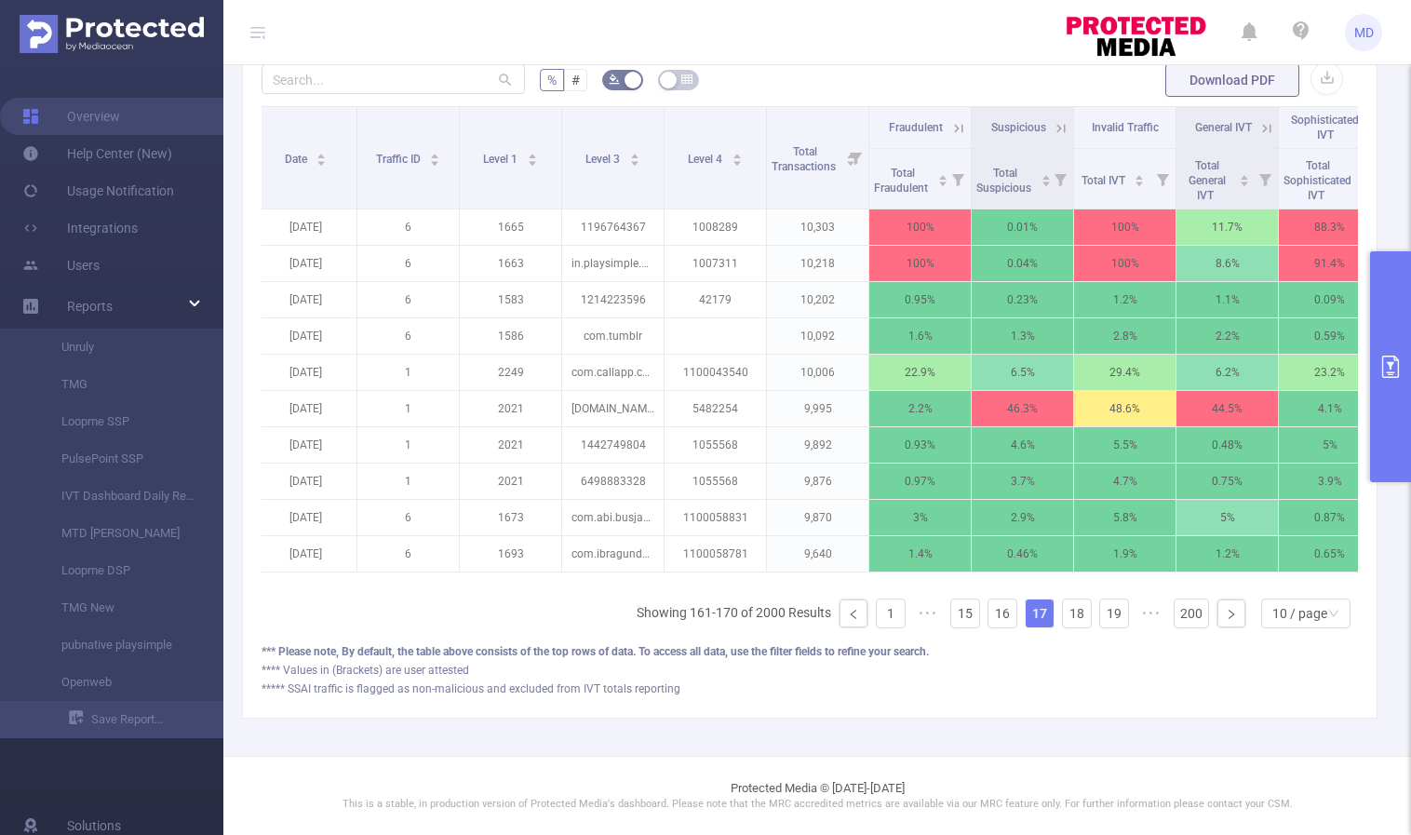
scroll to position [0, 6]
drag, startPoint x: 604, startPoint y: 244, endPoint x: 649, endPoint y: 247, distance: 44.8
click at [649, 247] on div "1007311" at bounding box center [626, 247] width 60 height 30
copy div "1007311"
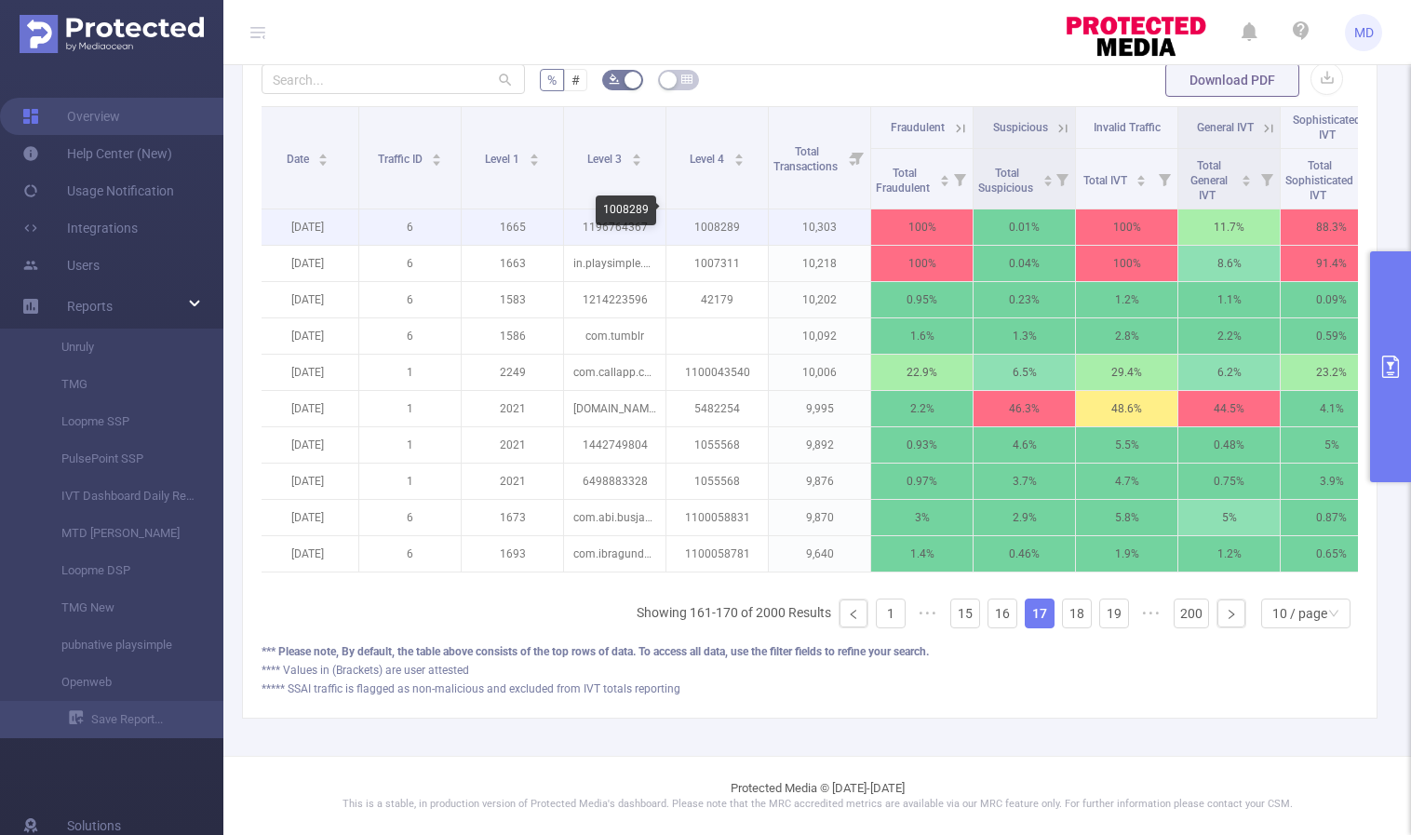
click at [722, 212] on p "1008289" at bounding box center [716, 226] width 101 height 35
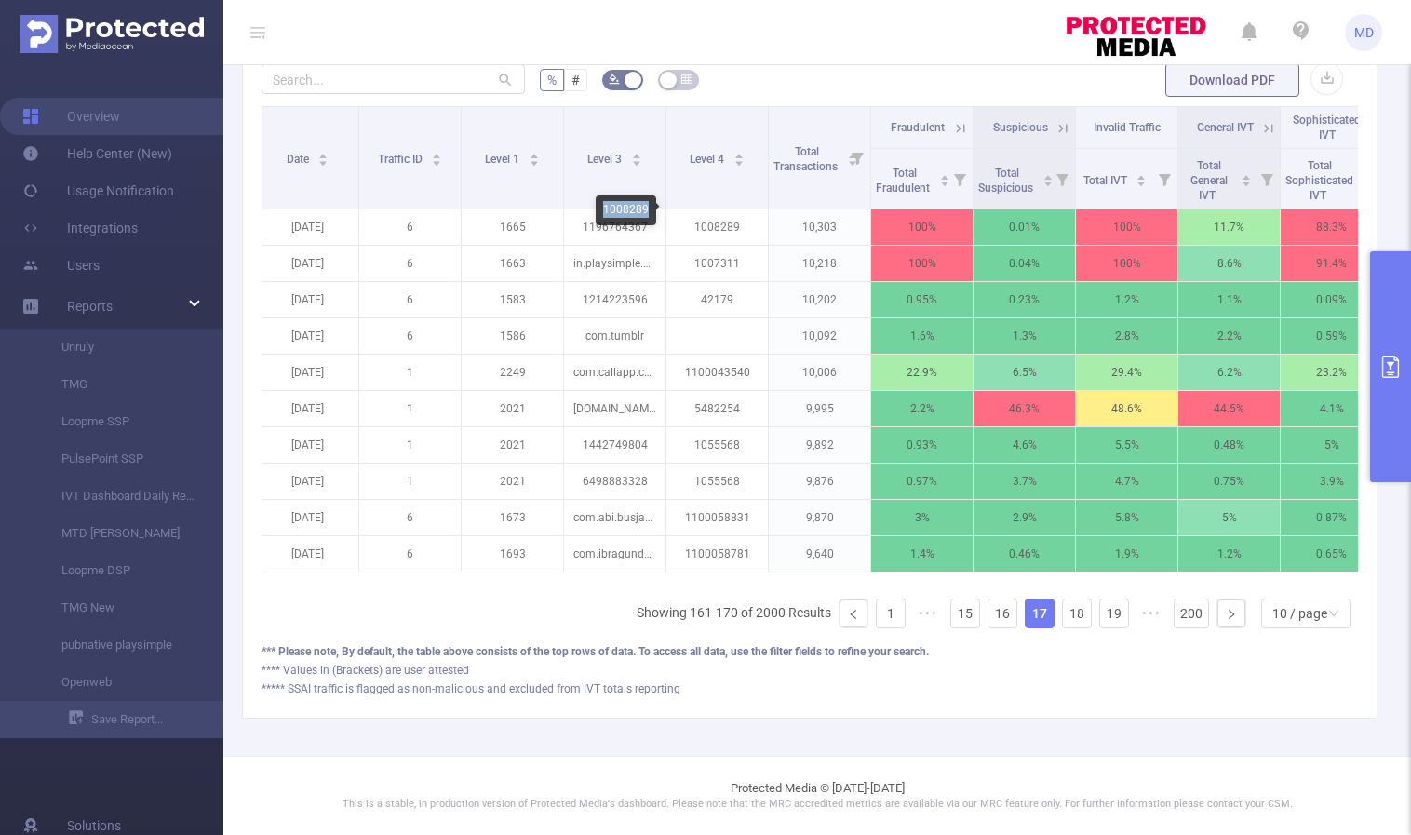
drag, startPoint x: 605, startPoint y: 208, endPoint x: 646, endPoint y: 208, distance: 40.9
click at [646, 208] on div "1008289" at bounding box center [626, 210] width 60 height 30
copy div "1008289"
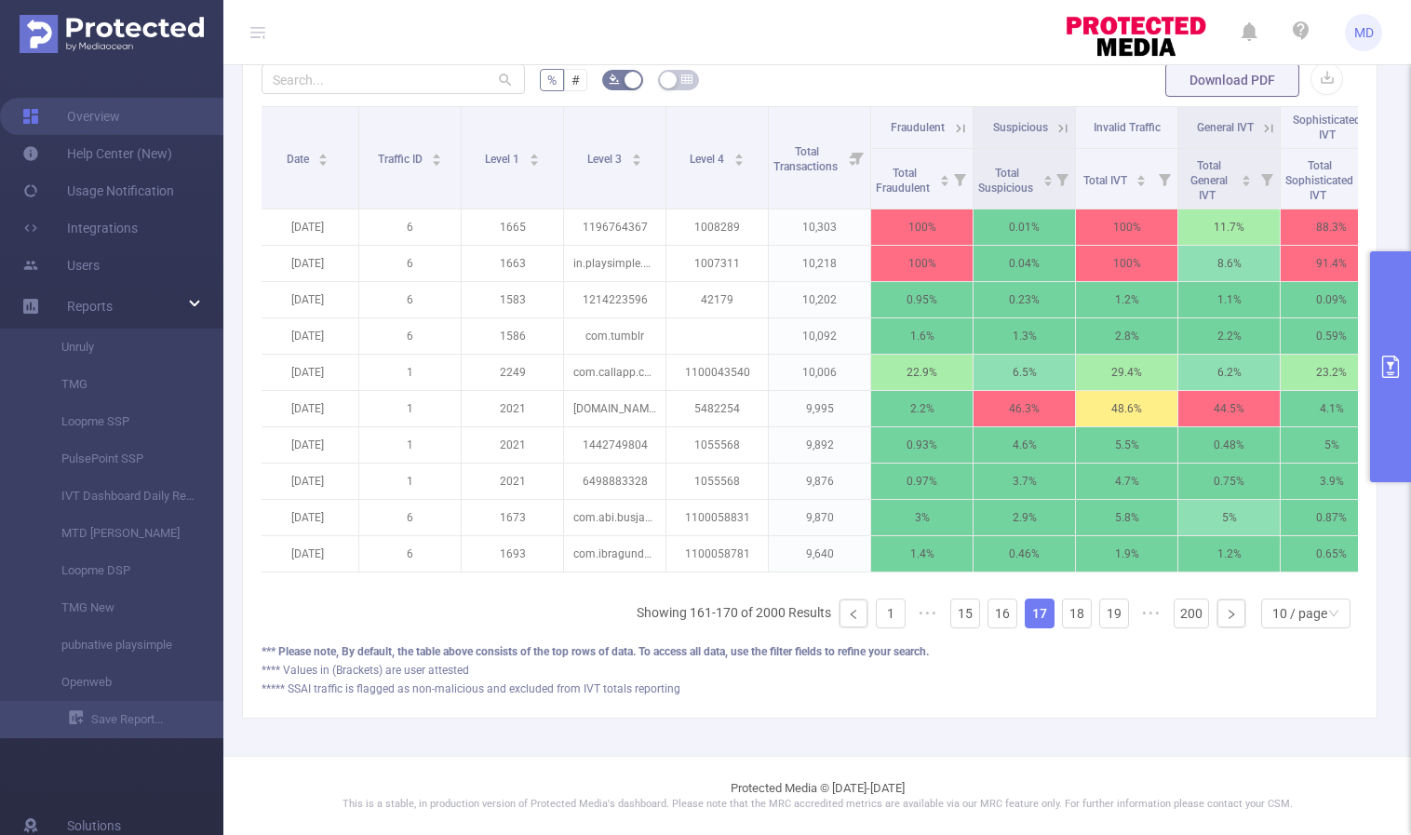
click at [1388, 368] on icon "primary" at bounding box center [1390, 366] width 22 height 22
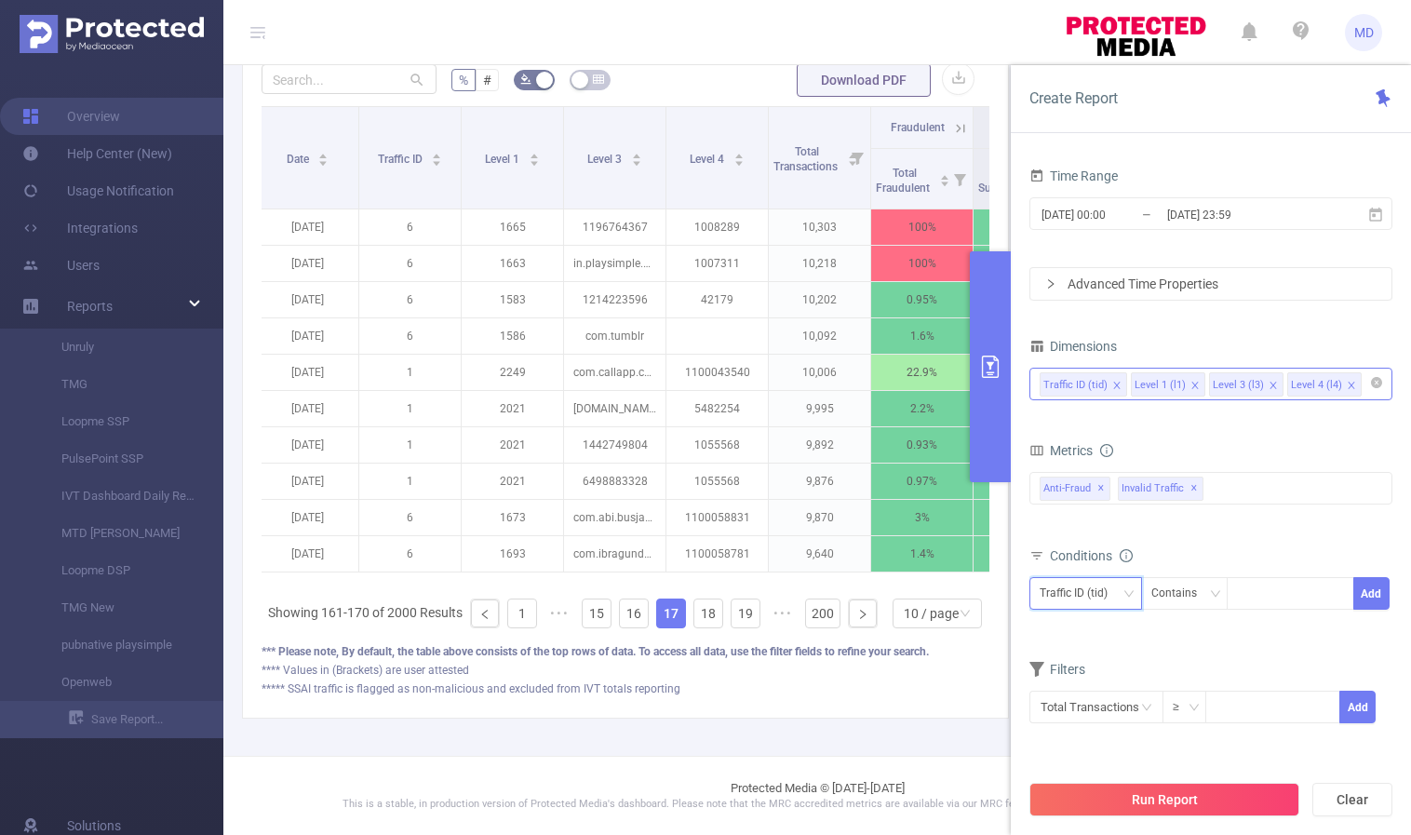
click at [1117, 589] on div "Traffic ID (tid)" at bounding box center [1079, 593] width 81 height 31
click at [1101, 727] on li "Level 4 (l4)" at bounding box center [1085, 721] width 113 height 30
click at [1276, 589] on div at bounding box center [1290, 593] width 107 height 31
paste input "1008289"
type input "1008289"
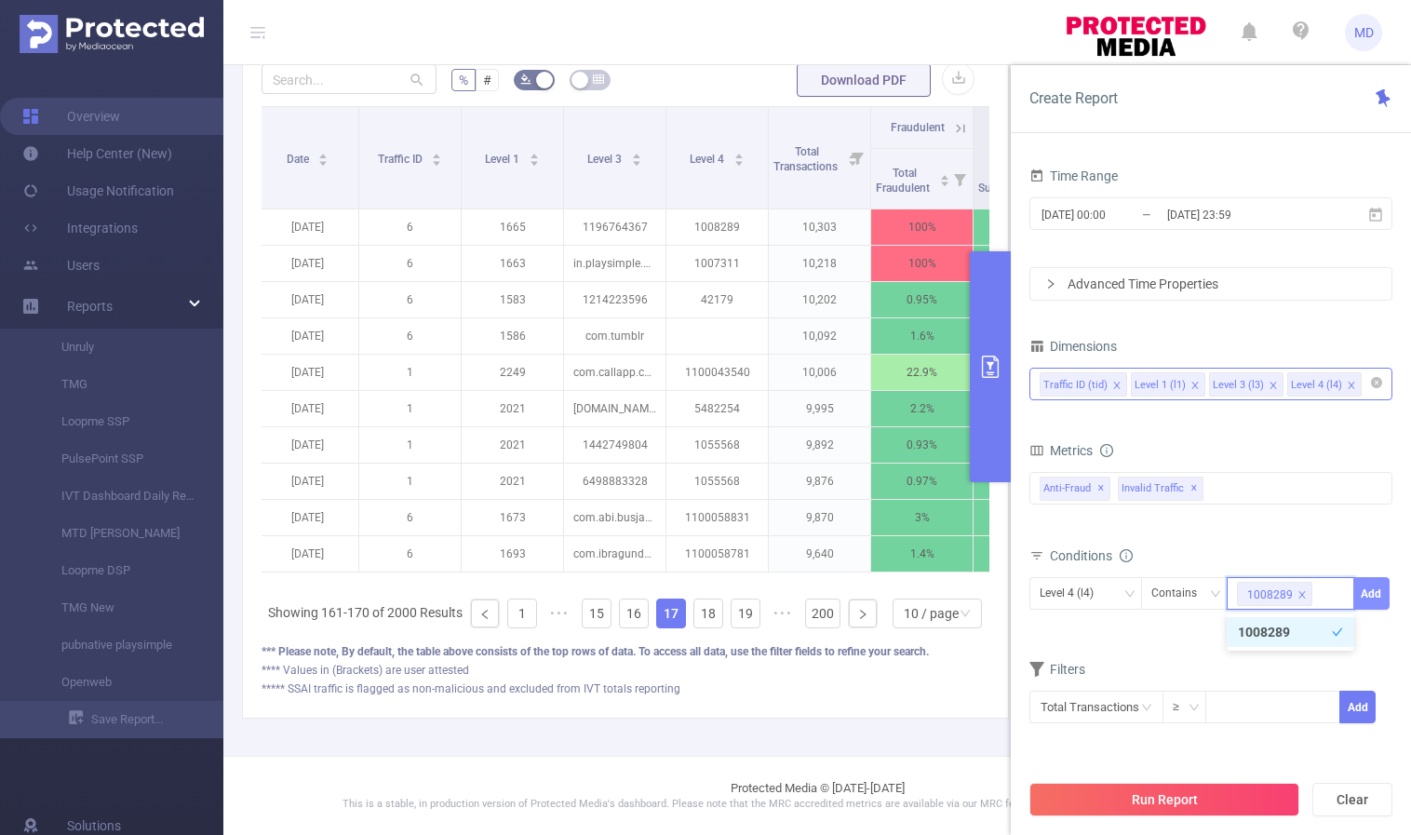
click at [1375, 587] on button "Add" at bounding box center [1371, 593] width 36 height 33
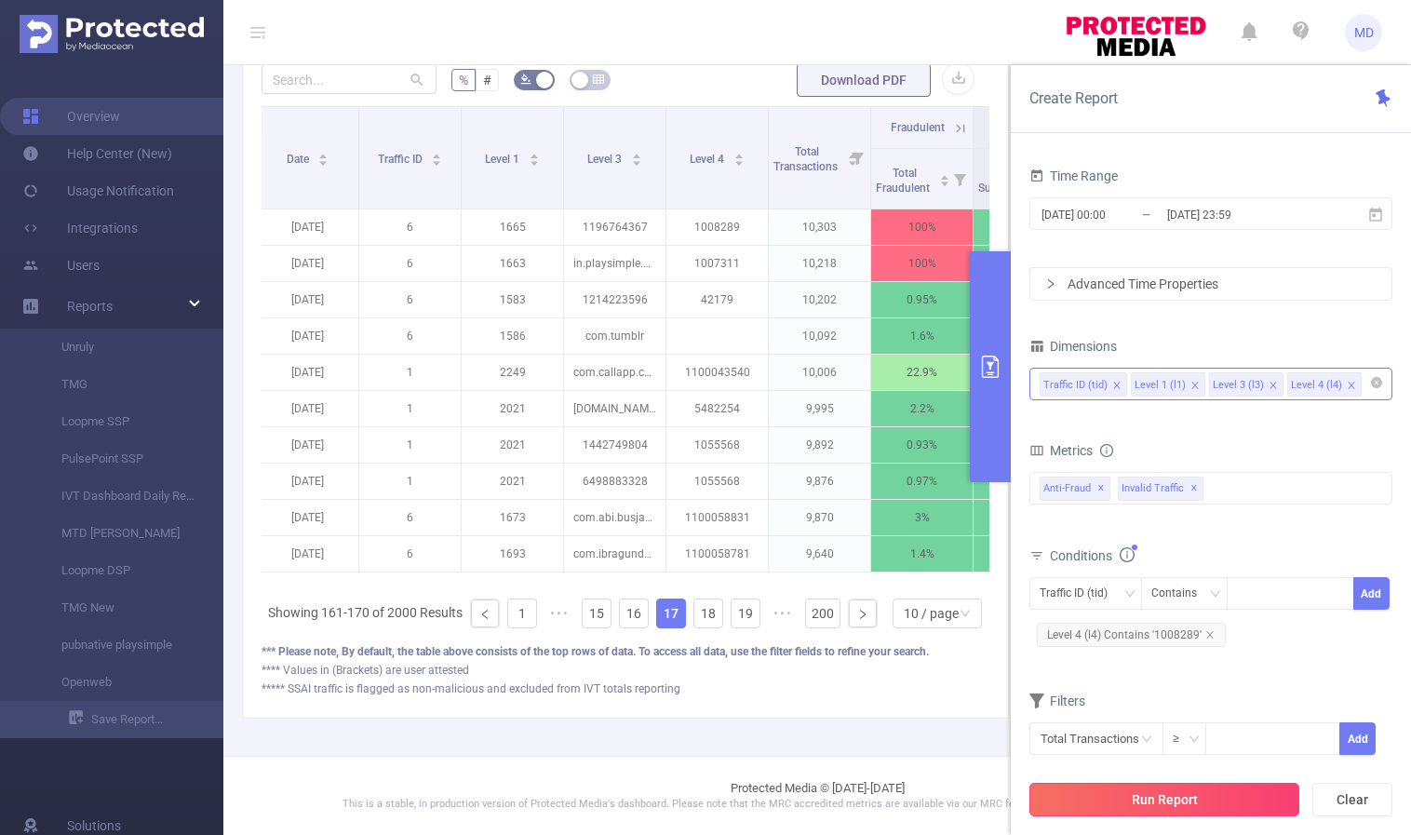
click at [1146, 803] on button "Run Report" at bounding box center [1164, 800] width 270 height 34
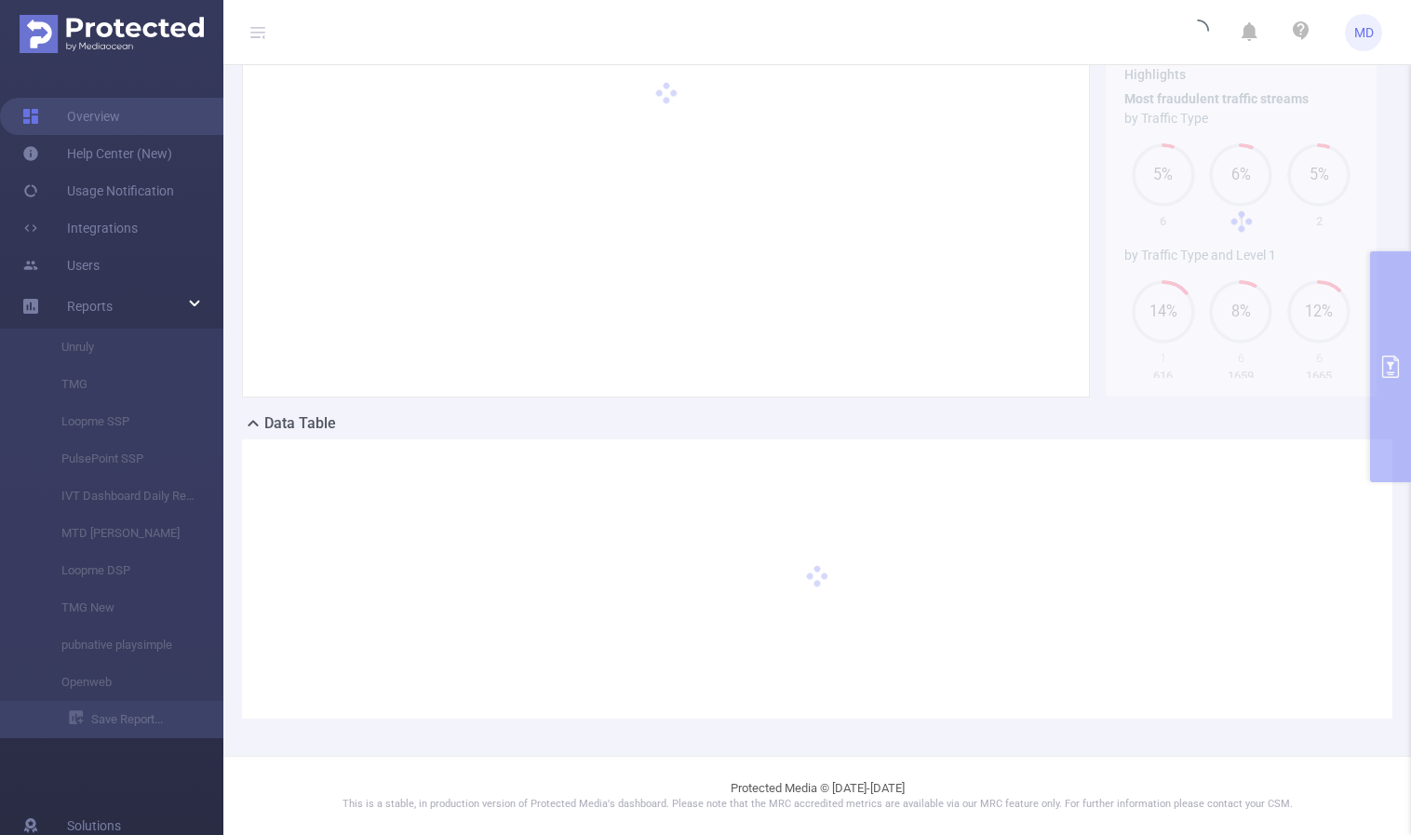
scroll to position [102, 0]
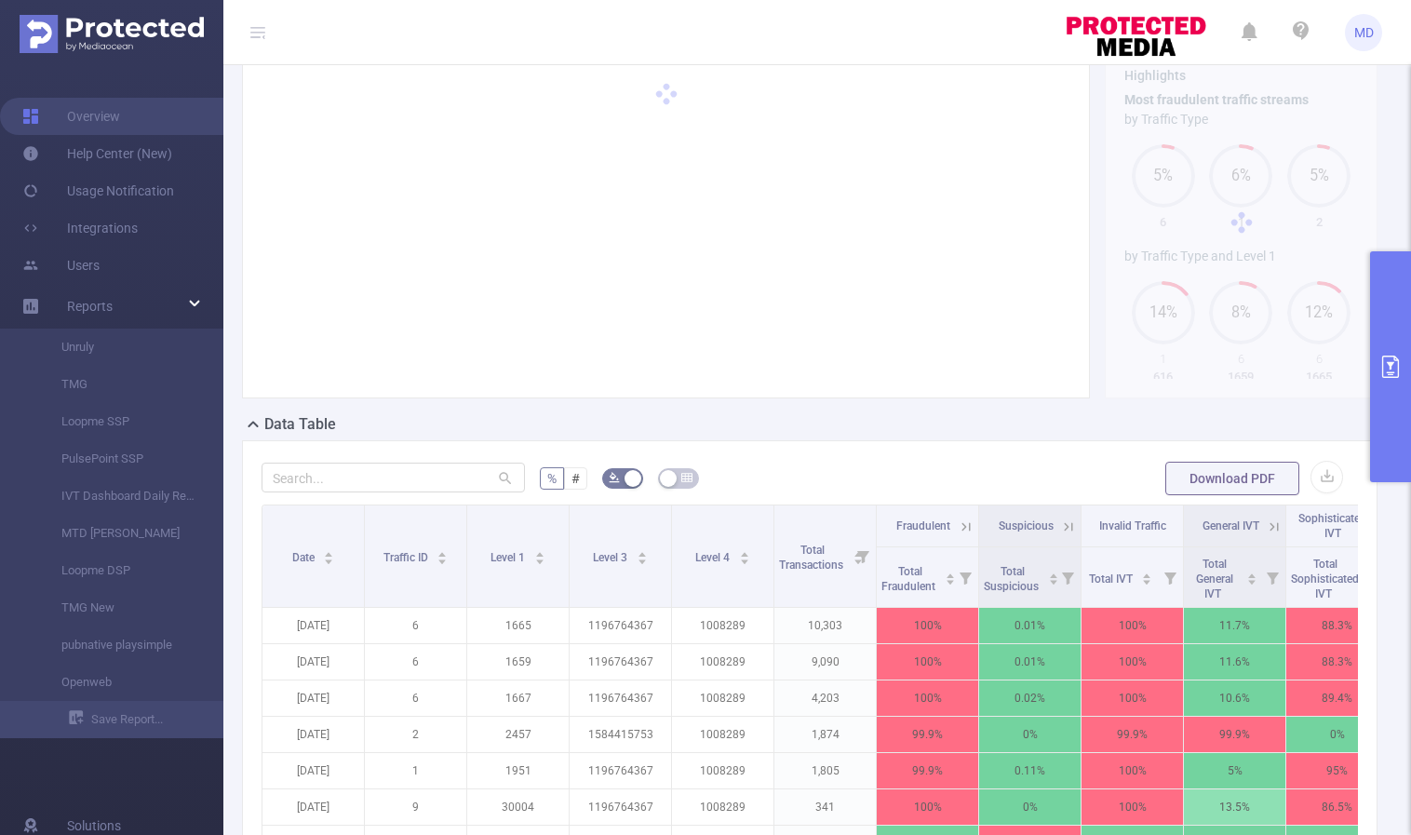
scroll to position [322, 0]
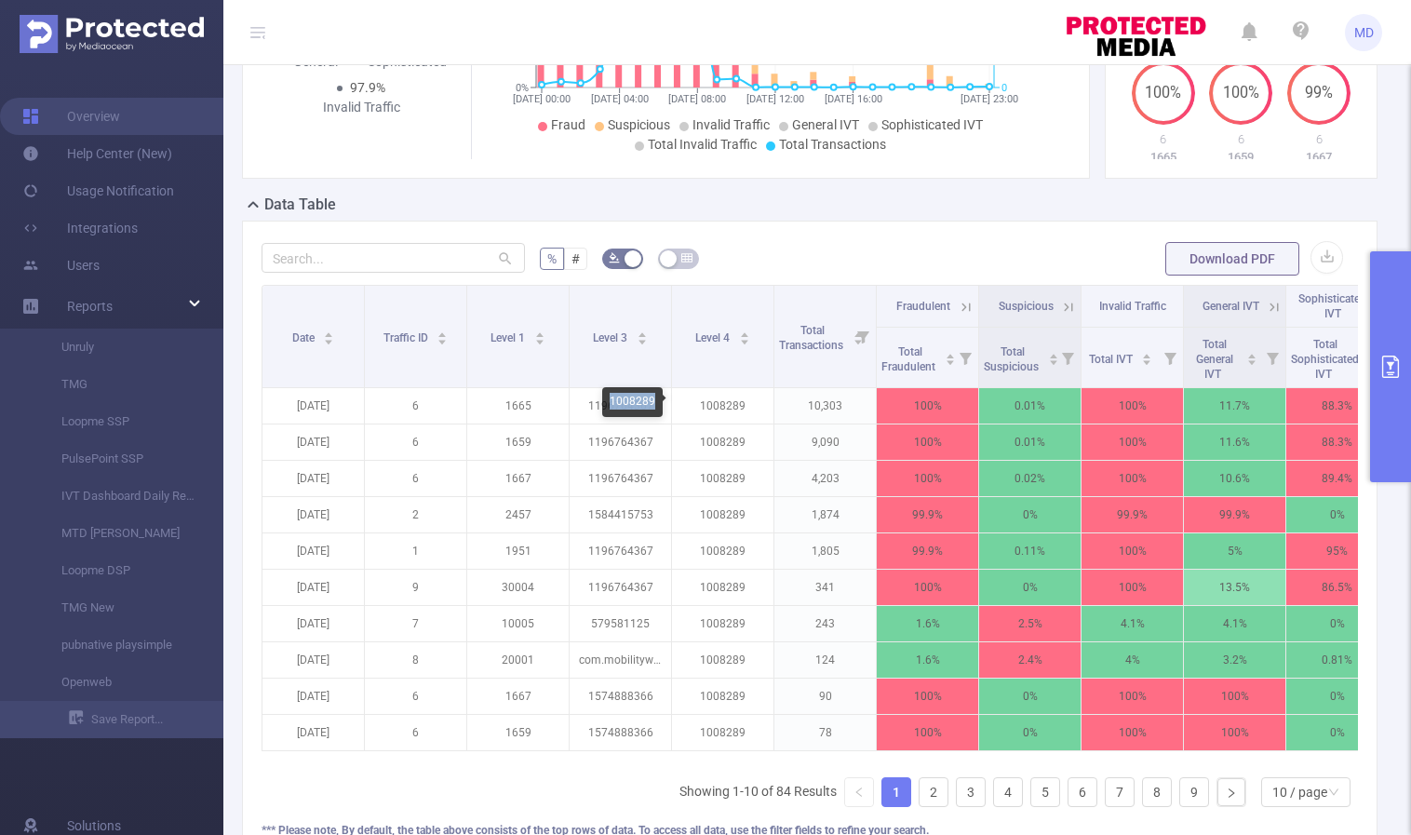
drag, startPoint x: 610, startPoint y: 400, endPoint x: 653, endPoint y: 403, distance: 43.8
click at [653, 403] on div "1008289" at bounding box center [632, 402] width 60 height 30
copy div "1008289"
